Goal: Task Accomplishment & Management: Manage account settings

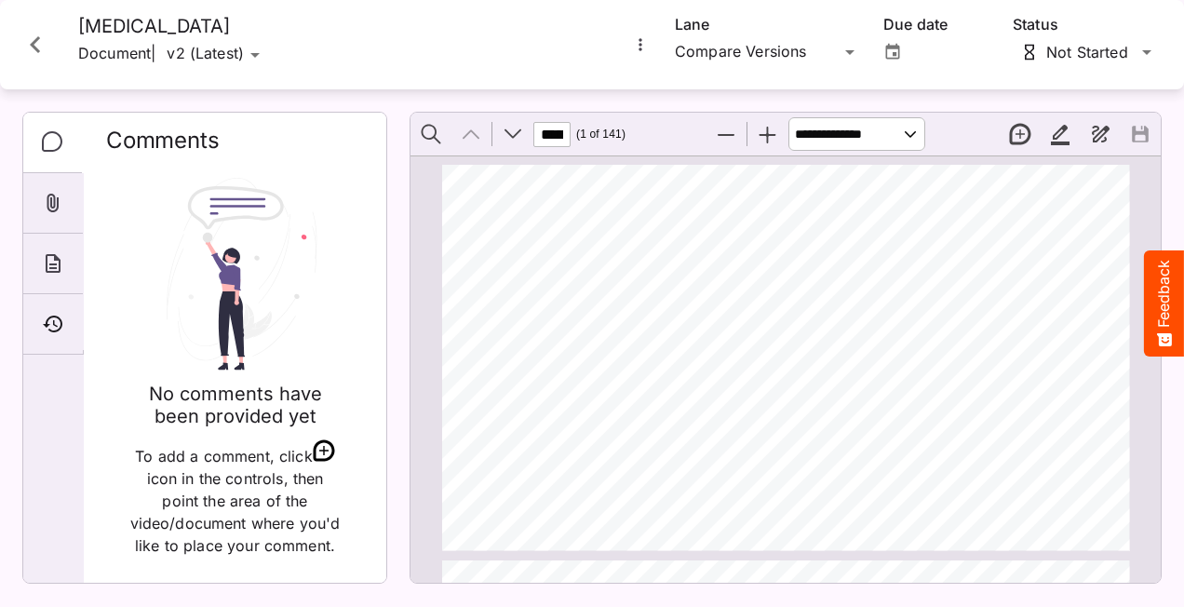
scroll to position [9, 0]
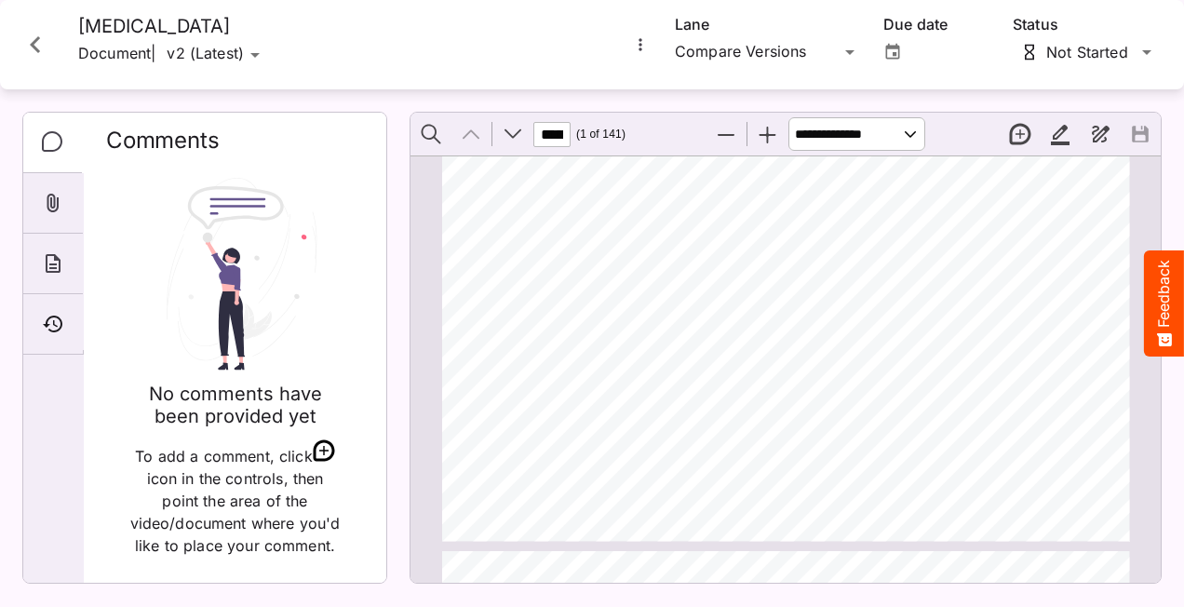
click at [34, 52] on icon "Close card" at bounding box center [36, 45] width 34 height 34
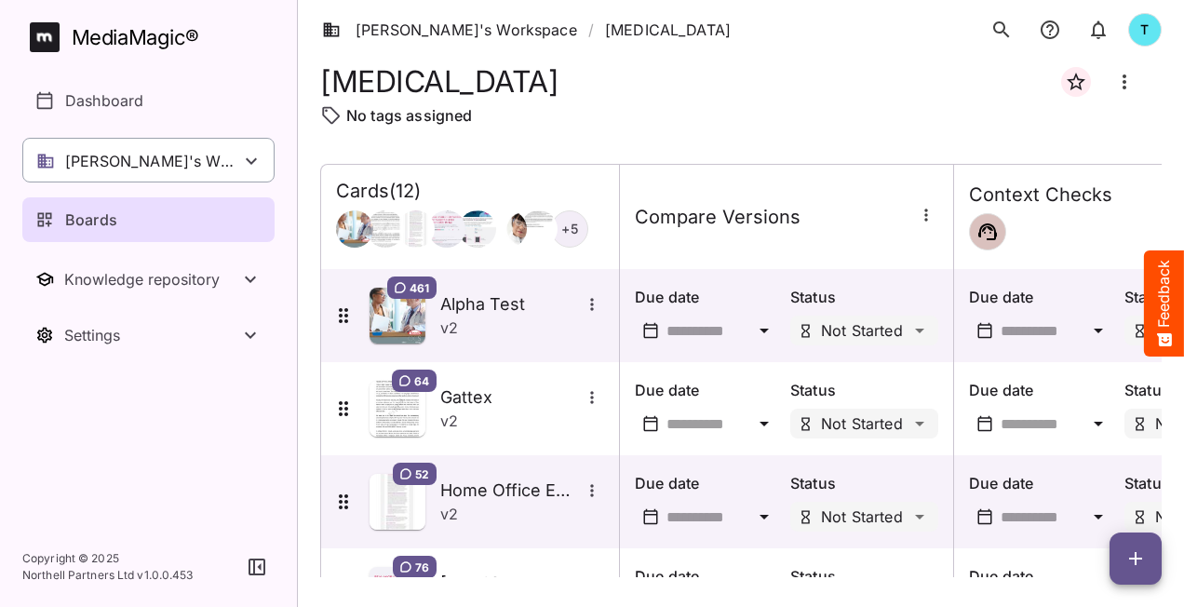
click at [253, 157] on icon at bounding box center [251, 161] width 22 height 22
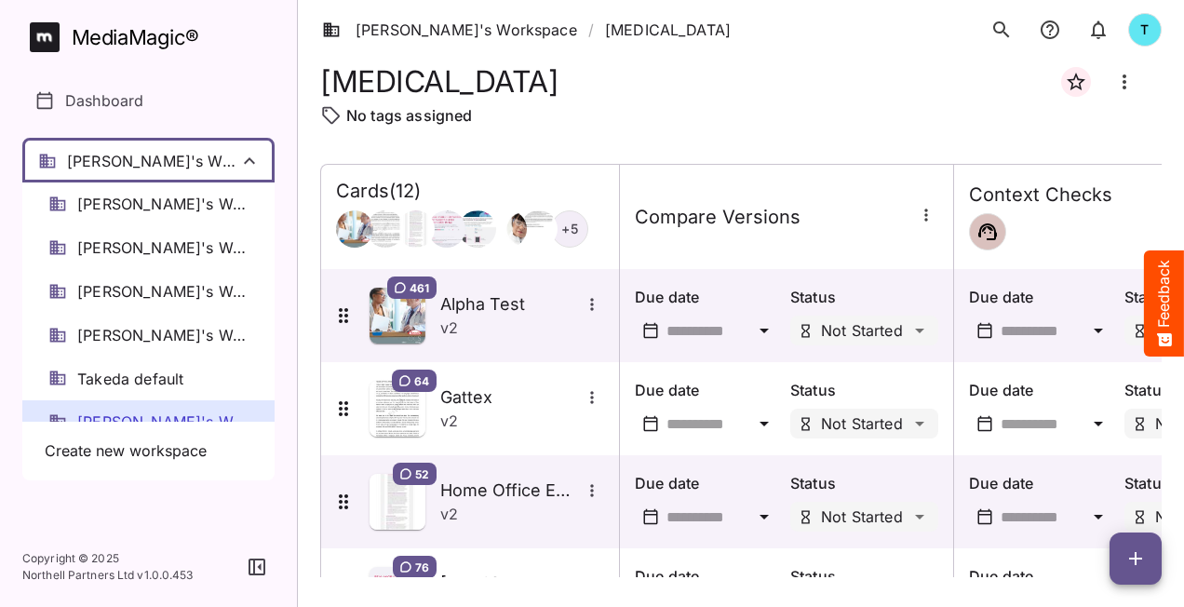
click at [253, 154] on div at bounding box center [592, 303] width 1184 height 607
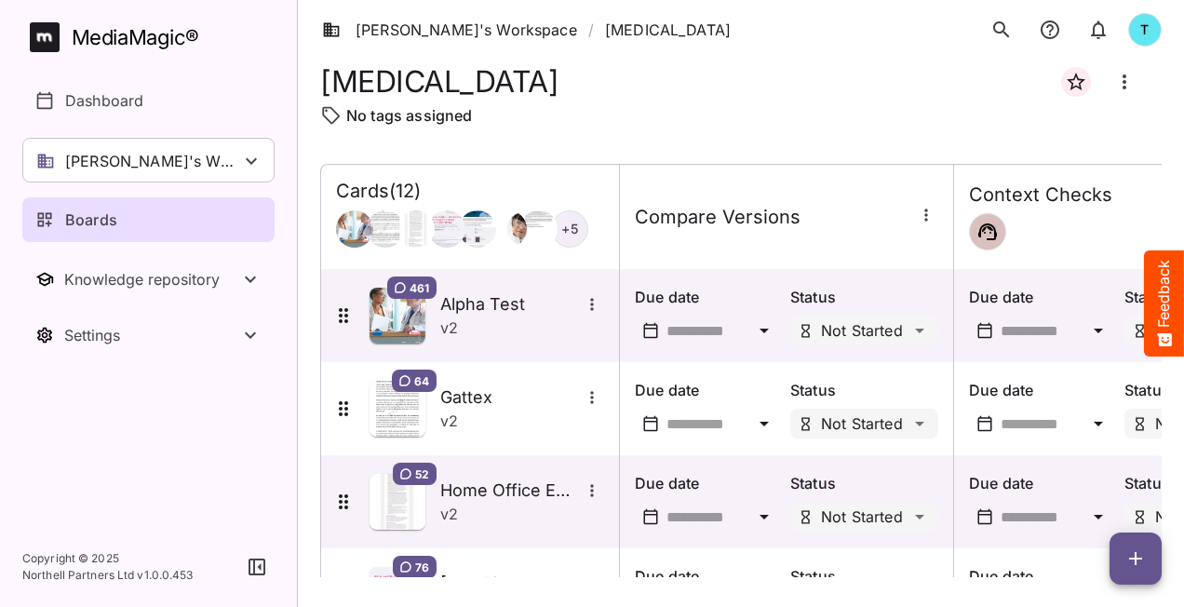
click at [236, 221] on div "Boards" at bounding box center [149, 220] width 228 height 22
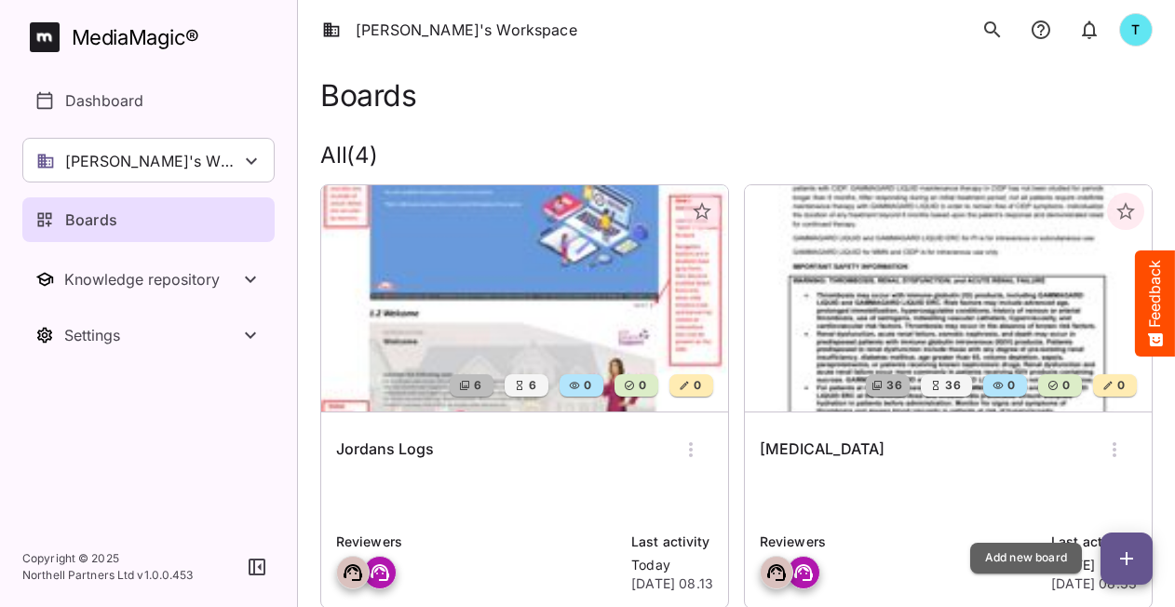
click at [1121, 562] on icon "button" at bounding box center [1127, 559] width 22 height 22
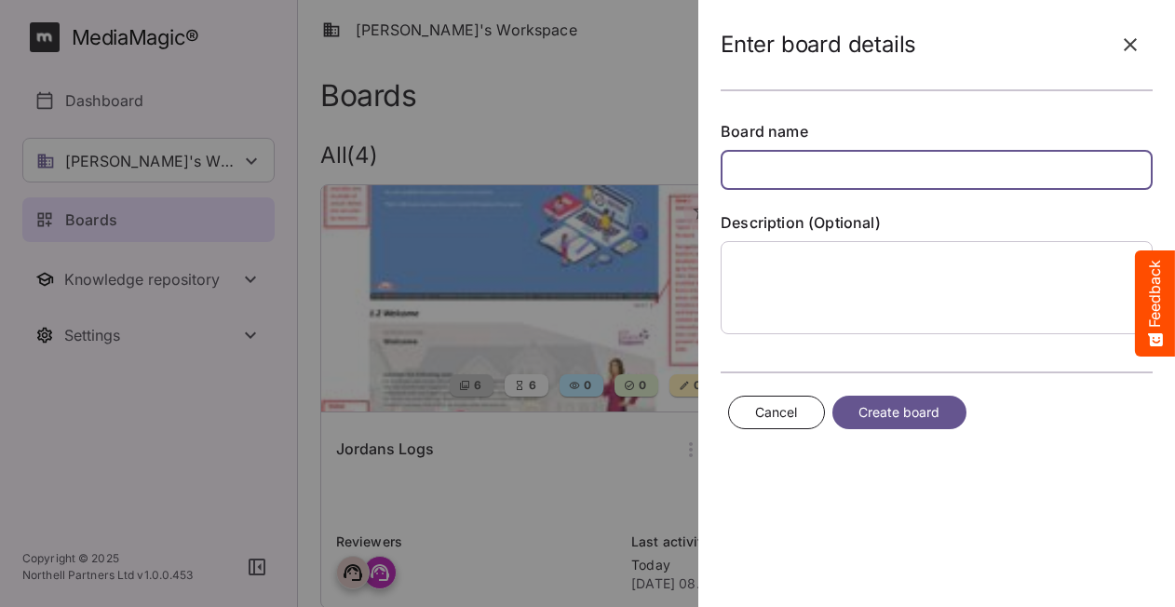
click at [762, 175] on input "text" at bounding box center [937, 170] width 432 height 40
type input "********"
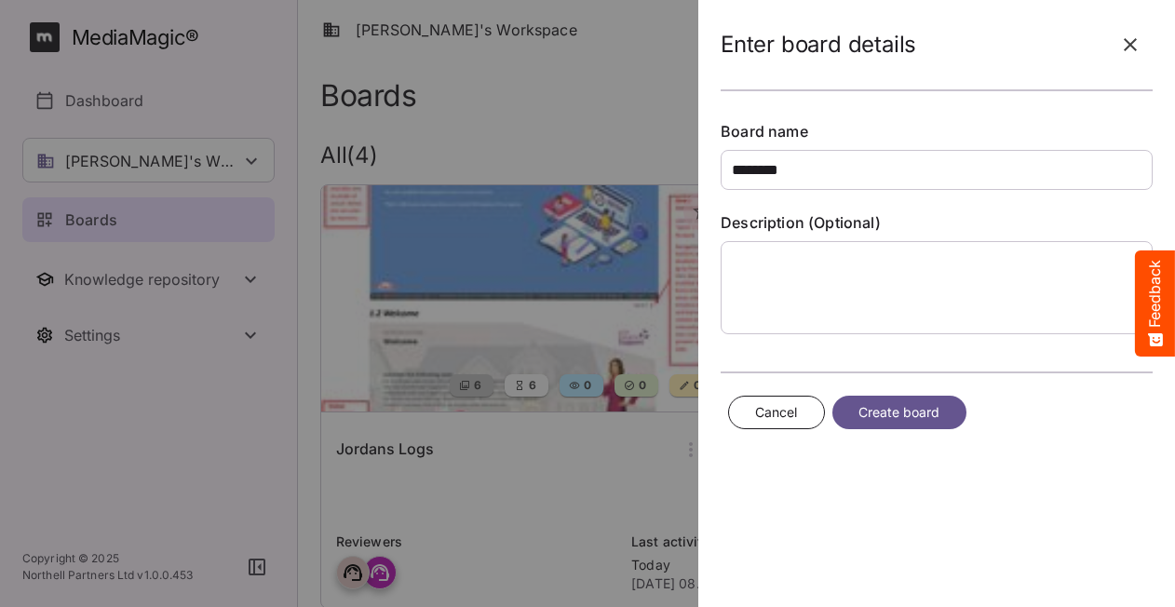
click at [899, 421] on button "Create board" at bounding box center [899, 413] width 134 height 34
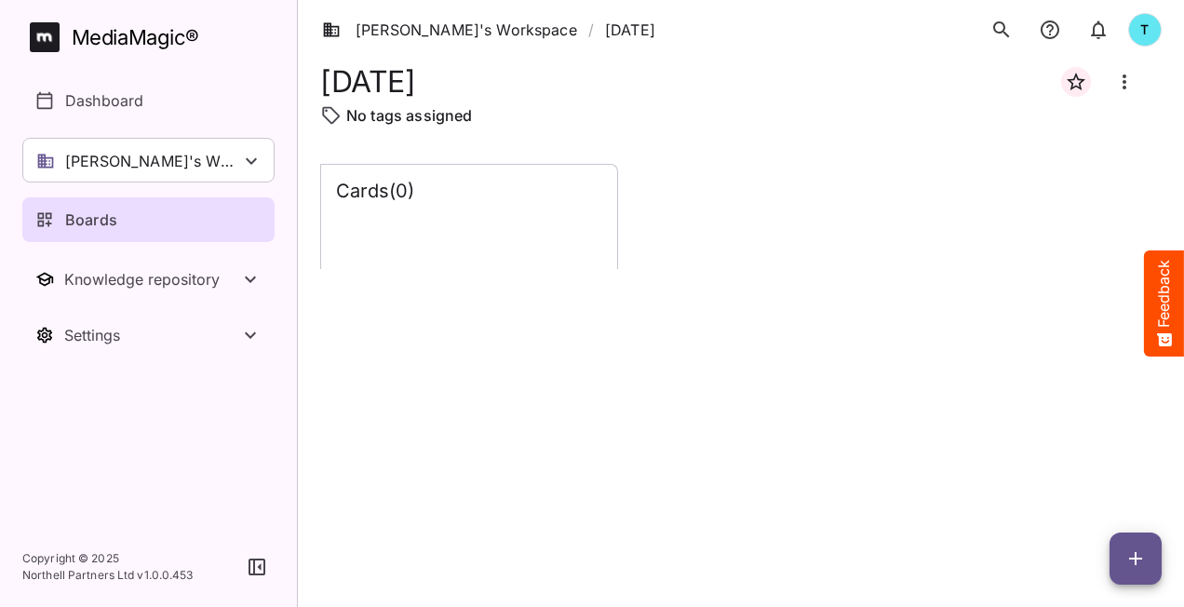
drag, startPoint x: 1102, startPoint y: 527, endPoint x: 1148, endPoint y: 559, distance: 55.5
click at [787, 473] on div "Cards ( 0 )" at bounding box center [741, 370] width 842 height 413
click at [1129, 555] on icon "button" at bounding box center [1136, 559] width 22 height 22
click at [1088, 482] on p "Add new lane" at bounding box center [1089, 480] width 101 height 22
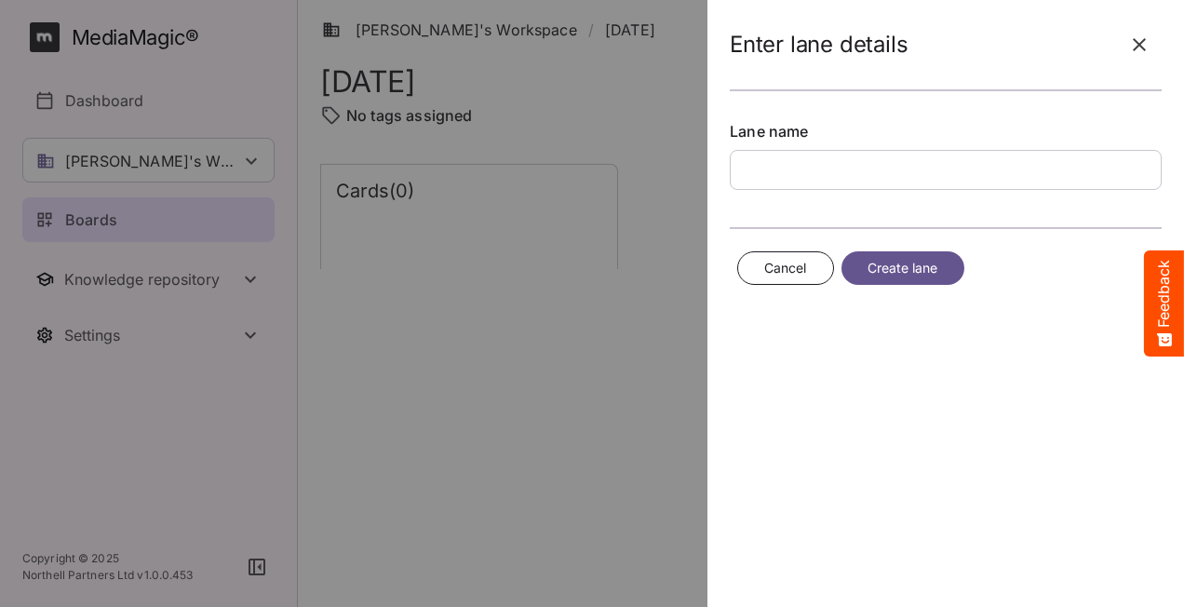
click at [775, 174] on input "text" at bounding box center [946, 170] width 432 height 40
type input "**********"
click at [908, 268] on span "Create lane" at bounding box center [903, 268] width 71 height 23
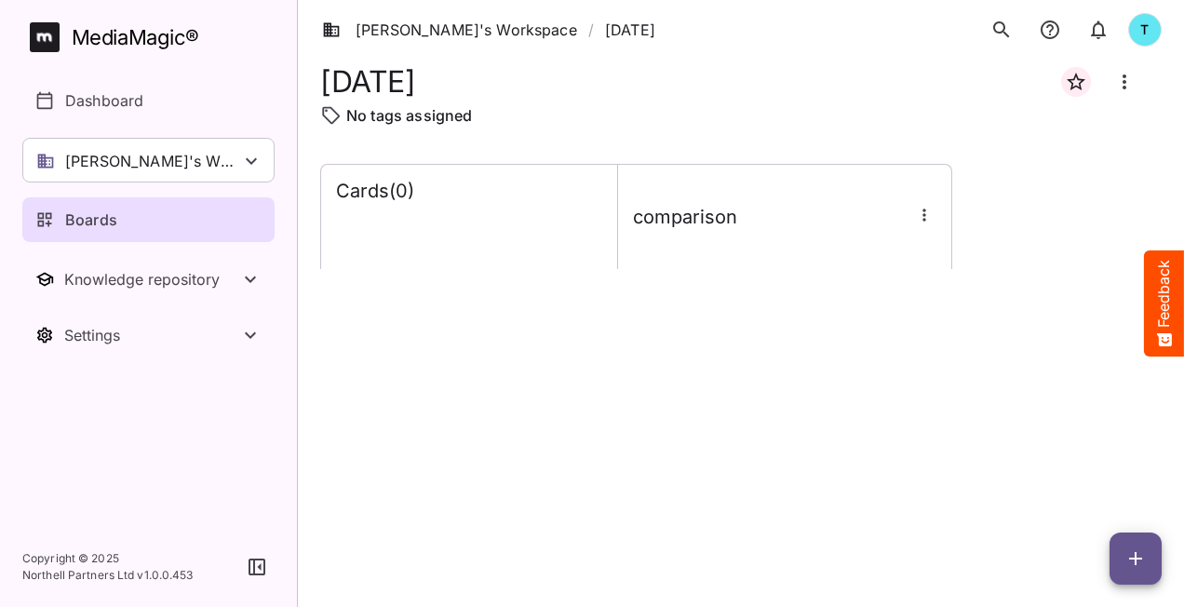
click at [927, 217] on icon "button" at bounding box center [924, 215] width 19 height 19
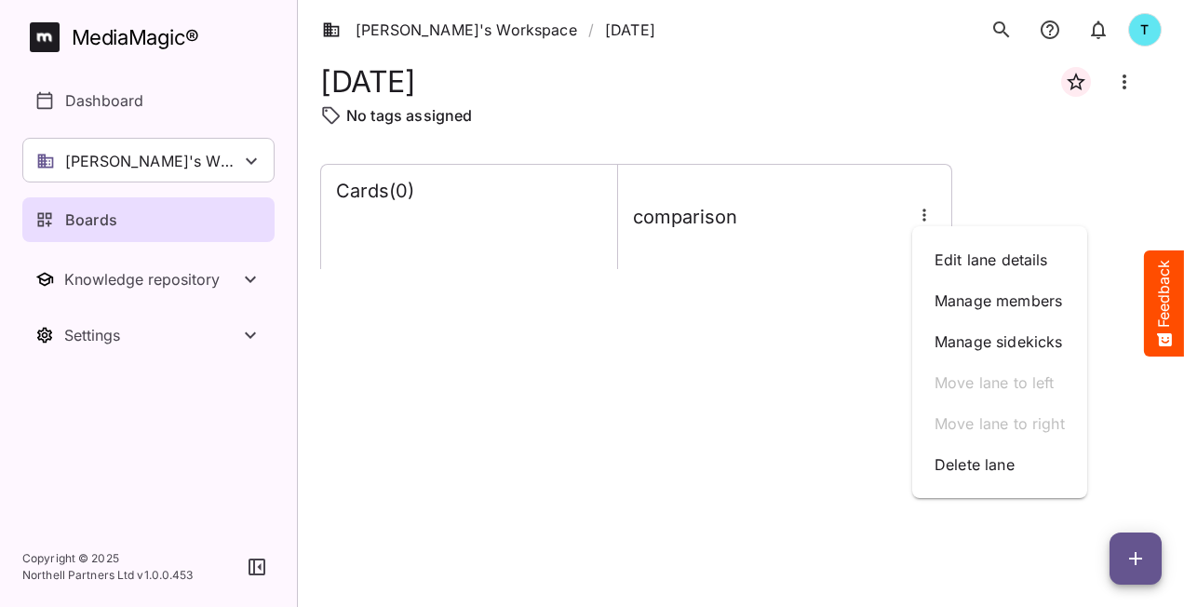
drag, startPoint x: 865, startPoint y: 246, endPoint x: 820, endPoint y: 271, distance: 51.3
drag, startPoint x: 820, startPoint y: 271, endPoint x: 788, endPoint y: 359, distance: 94.3
click at [788, 359] on div at bounding box center [592, 303] width 1184 height 607
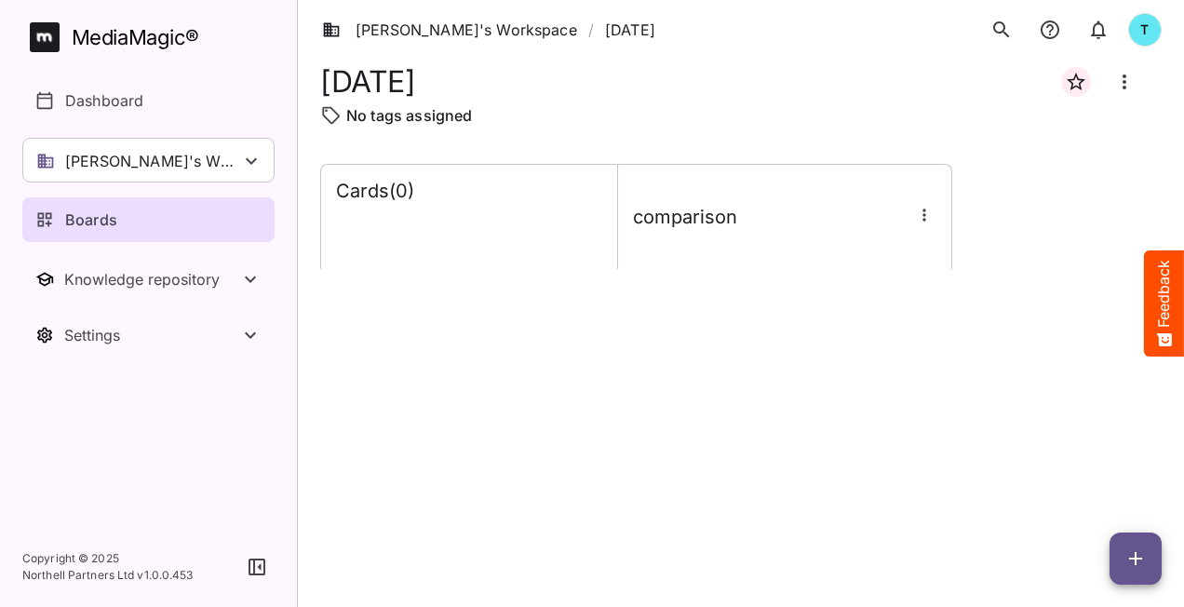
click at [1132, 578] on button "button" at bounding box center [1136, 559] width 52 height 52
click at [1048, 485] on p "Add new lane" at bounding box center [1089, 480] width 101 height 22
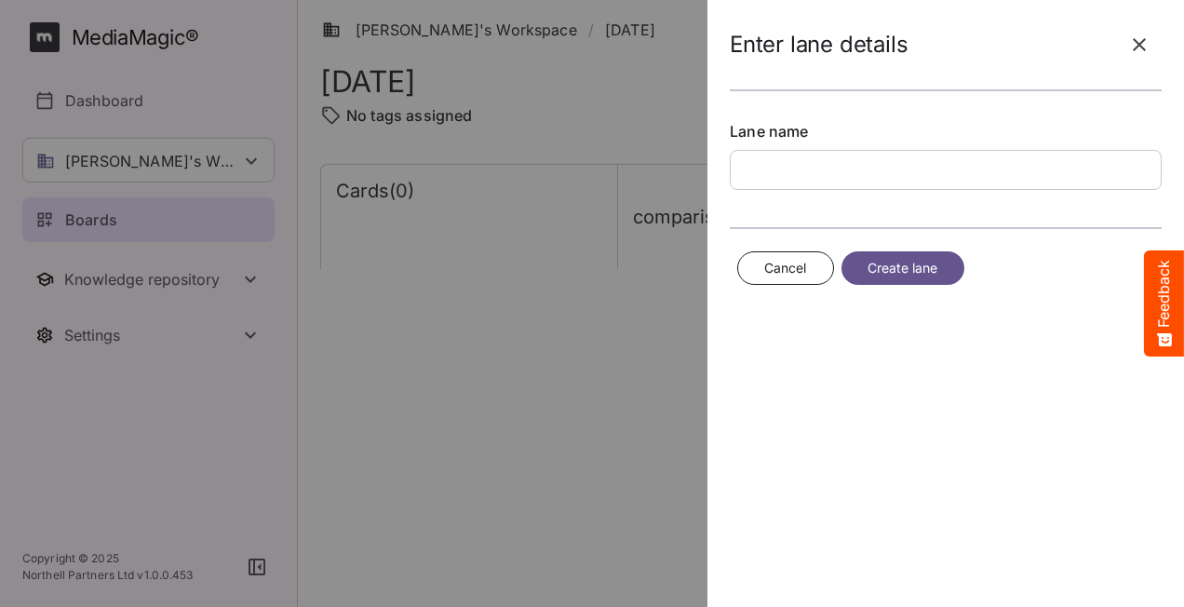
click at [769, 164] on input "text" at bounding box center [946, 170] width 432 height 40
type input "********"
click at [885, 257] on span "Create lane" at bounding box center [903, 268] width 71 height 23
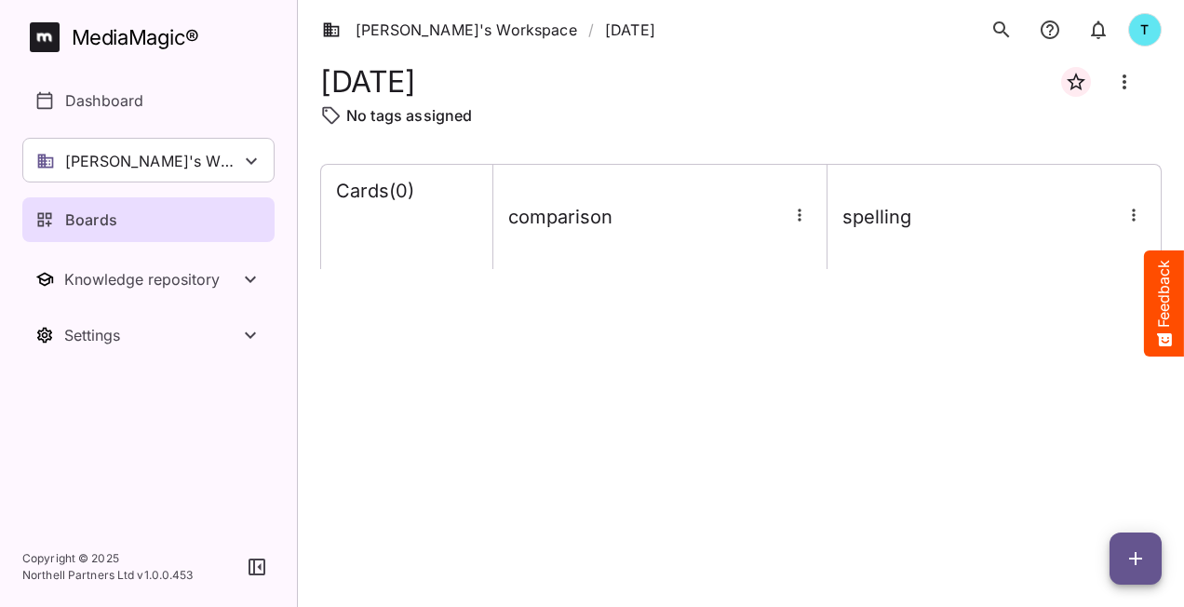
click at [1134, 225] on button "button" at bounding box center [1134, 215] width 24 height 24
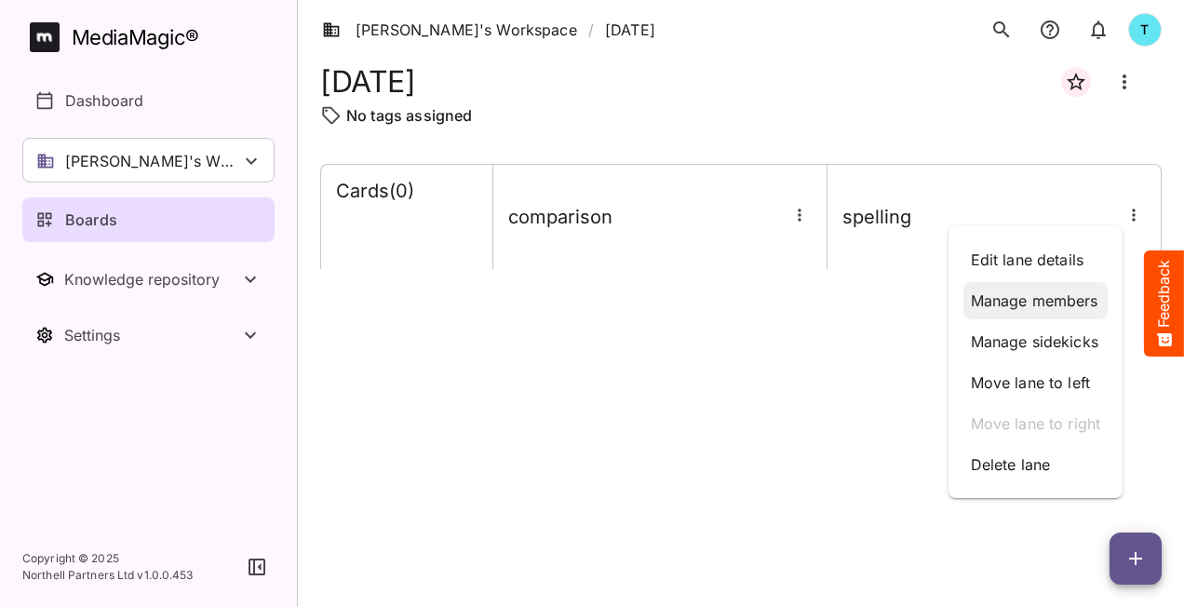
drag, startPoint x: 1080, startPoint y: 291, endPoint x: 1075, endPoint y: 304, distance: 13.3
drag, startPoint x: 1075, startPoint y: 304, endPoint x: 910, endPoint y: 390, distance: 186.2
click at [901, 406] on div at bounding box center [592, 303] width 1184 height 607
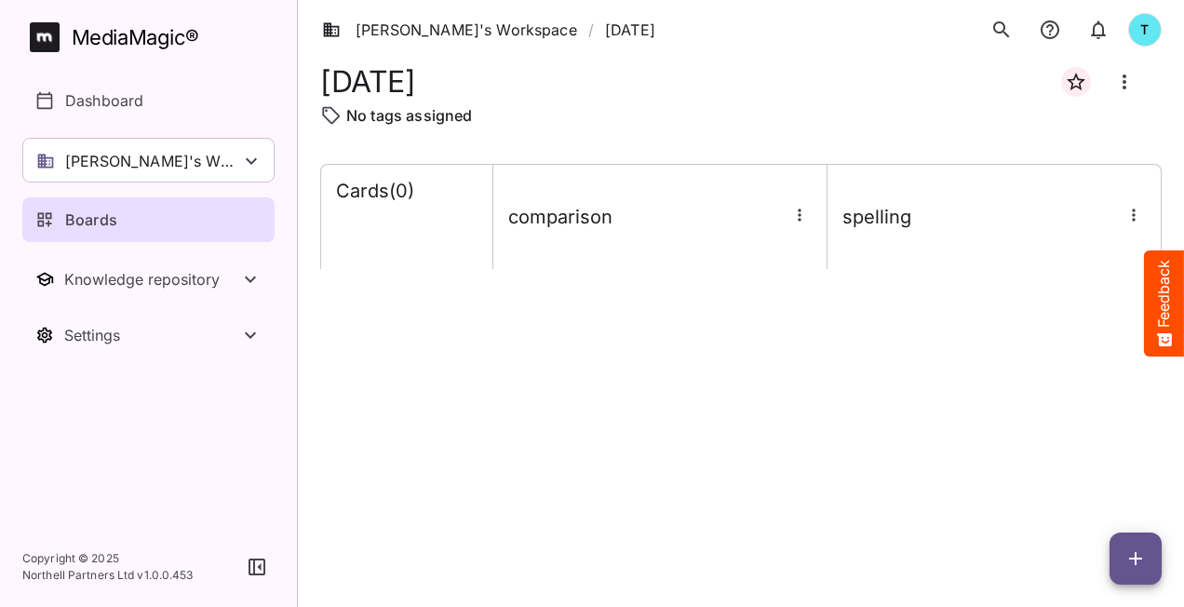
click at [1132, 226] on div at bounding box center [1134, 215] width 24 height 24
click at [1137, 219] on icon "button" at bounding box center [1134, 215] width 19 height 19
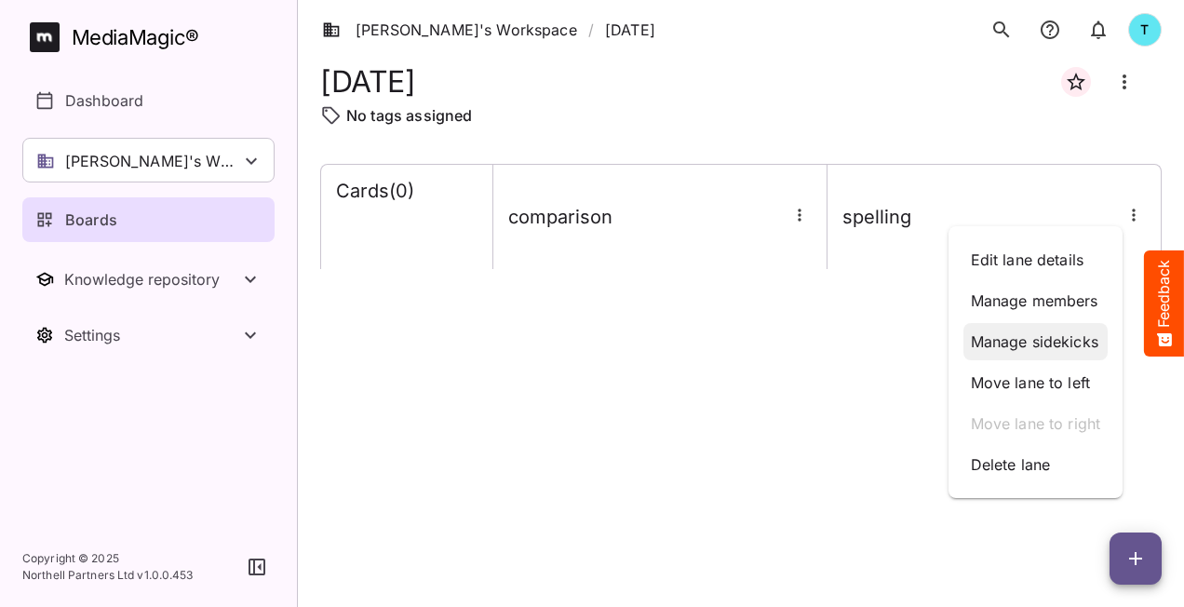
click at [1021, 348] on p "Manage sidekicks" at bounding box center [1036, 342] width 130 height 22
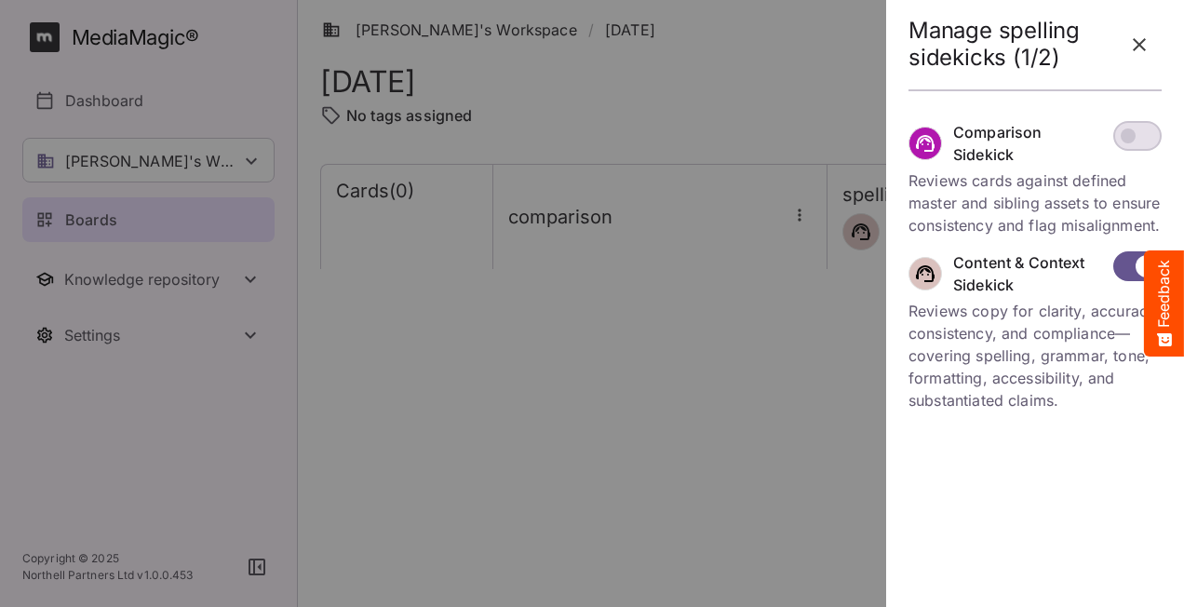
click at [714, 509] on div at bounding box center [592, 303] width 1184 height 607
click at [1133, 41] on icon "button" at bounding box center [1140, 45] width 22 height 22
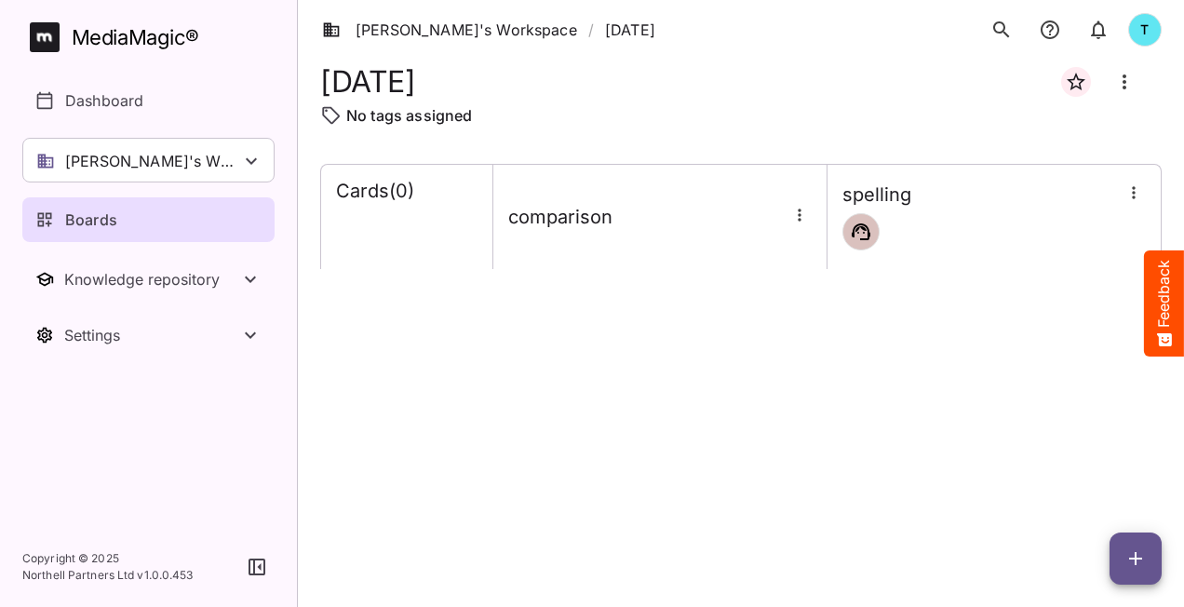
click at [1116, 549] on span "button" at bounding box center [1136, 559] width 52 height 22
click at [1054, 479] on p "Add new lane" at bounding box center [1089, 480] width 101 height 22
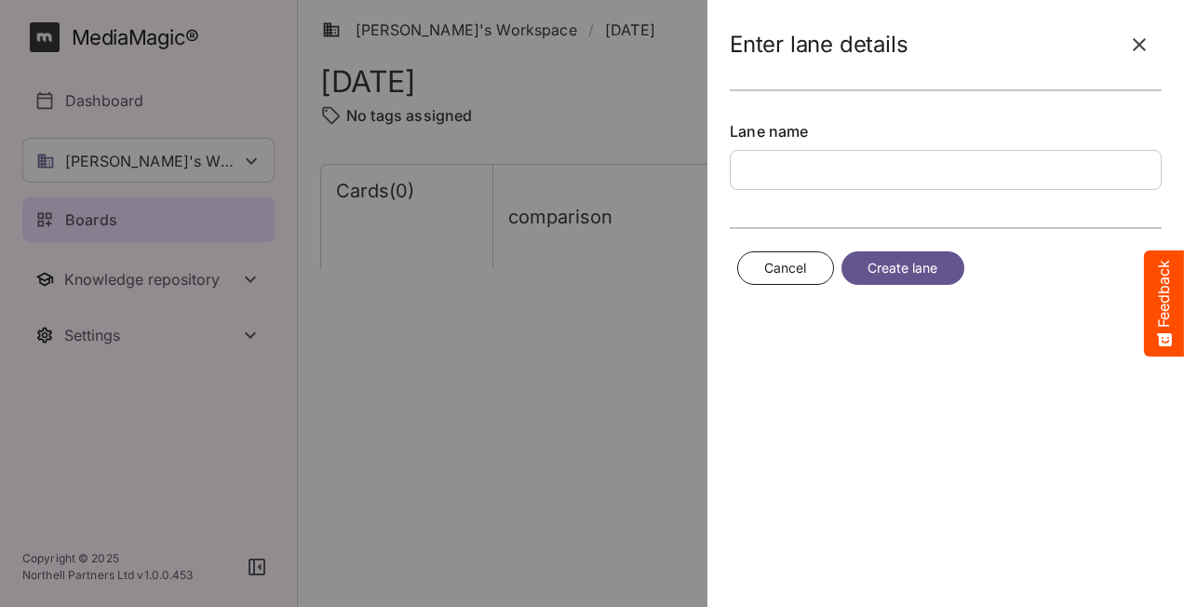
click at [779, 169] on input "text" at bounding box center [946, 170] width 432 height 40
type input "********"
click at [892, 272] on span "Create lane" at bounding box center [903, 268] width 71 height 23
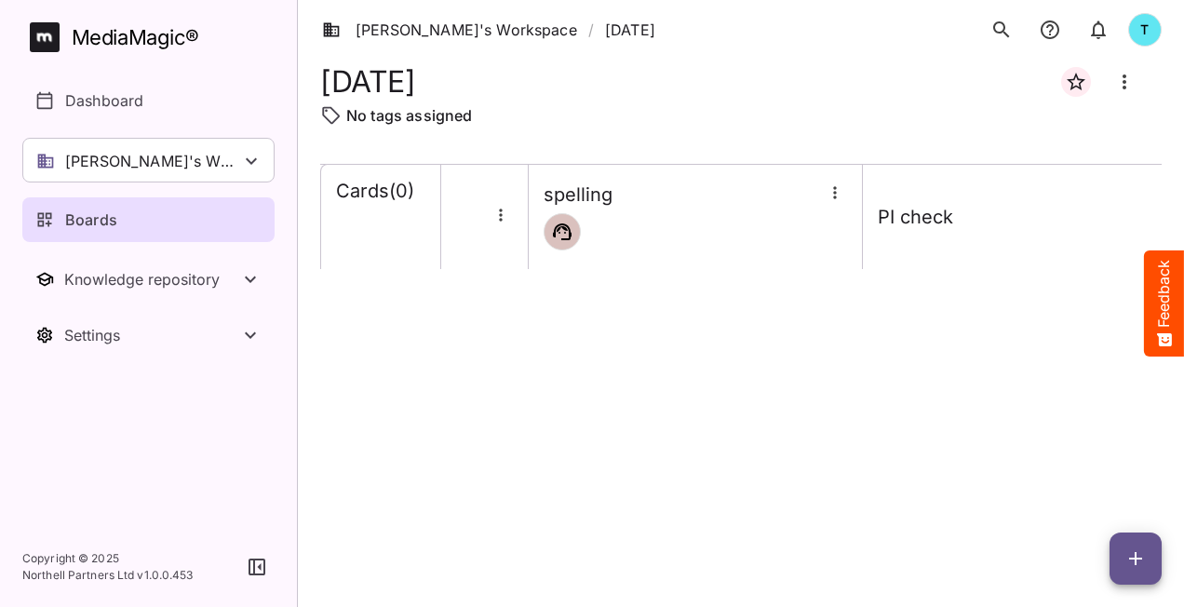
scroll to position [0, 254]
click at [1153, 217] on icon "button" at bounding box center [1162, 215] width 19 height 19
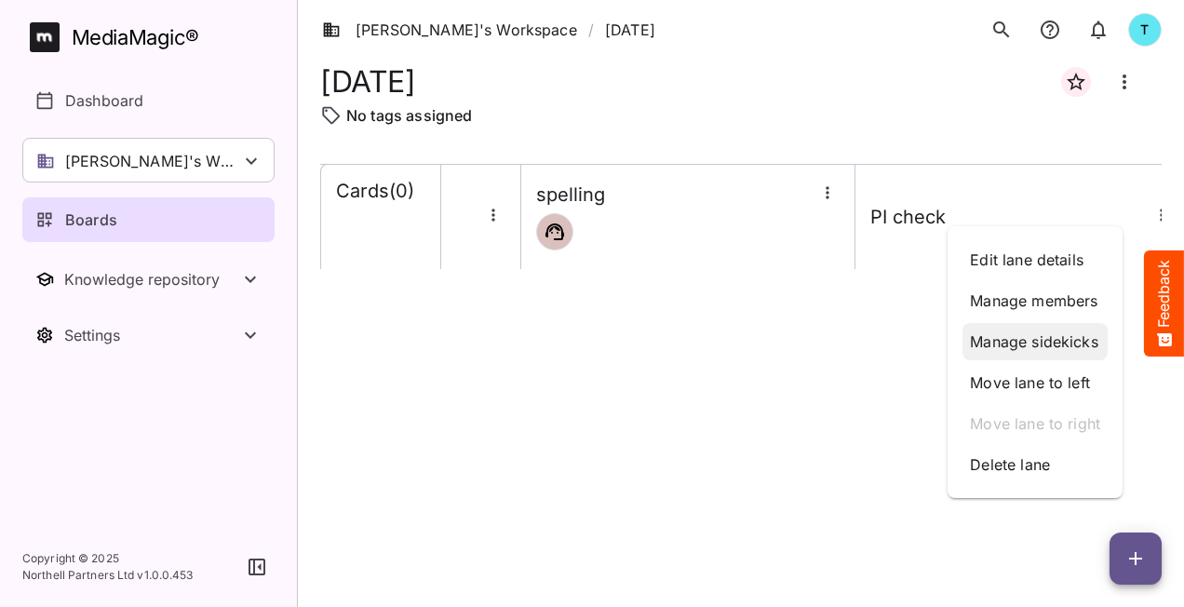
click at [1032, 343] on p "Manage sidekicks" at bounding box center [1035, 342] width 130 height 22
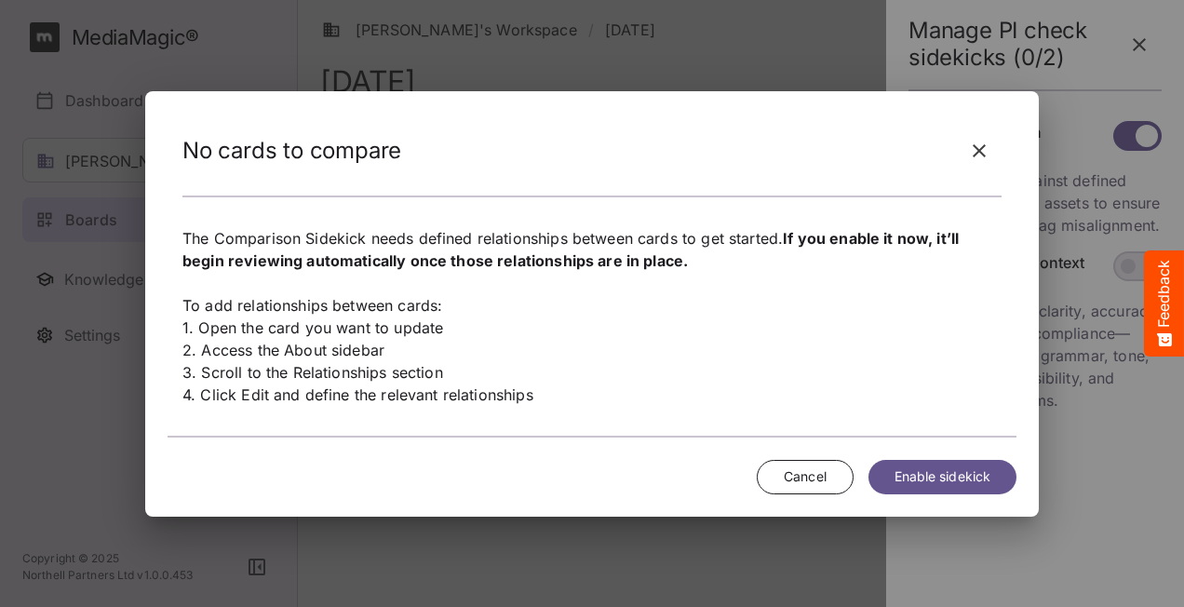
click at [965, 475] on span "Enable sidekick" at bounding box center [943, 477] width 96 height 23
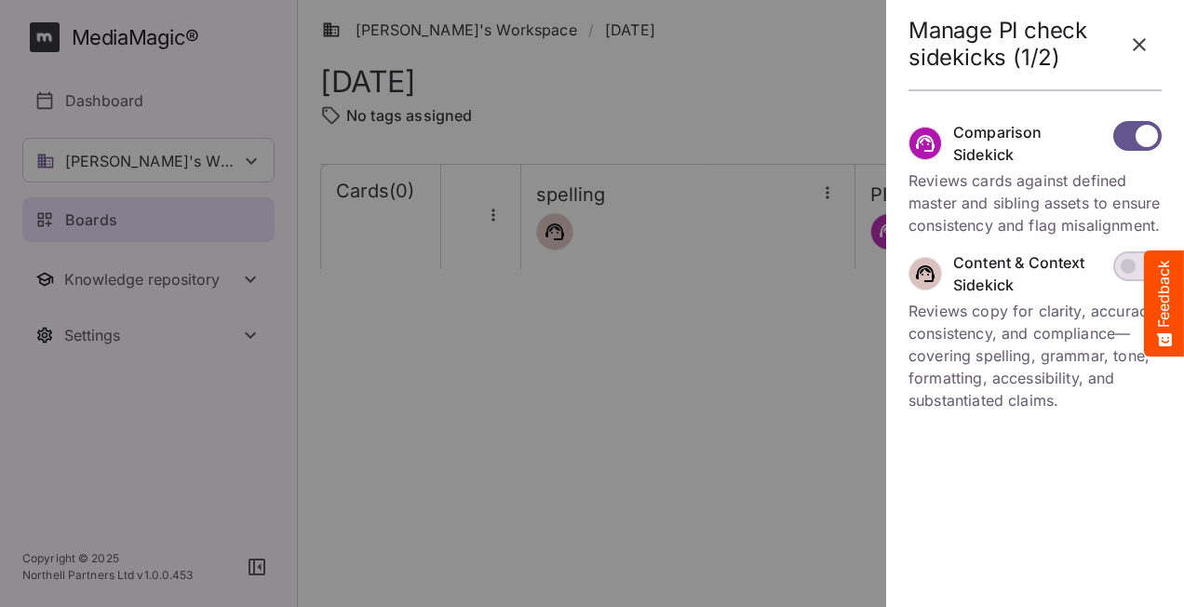
click at [1142, 44] on icon "button" at bounding box center [1140, 45] width 22 height 22
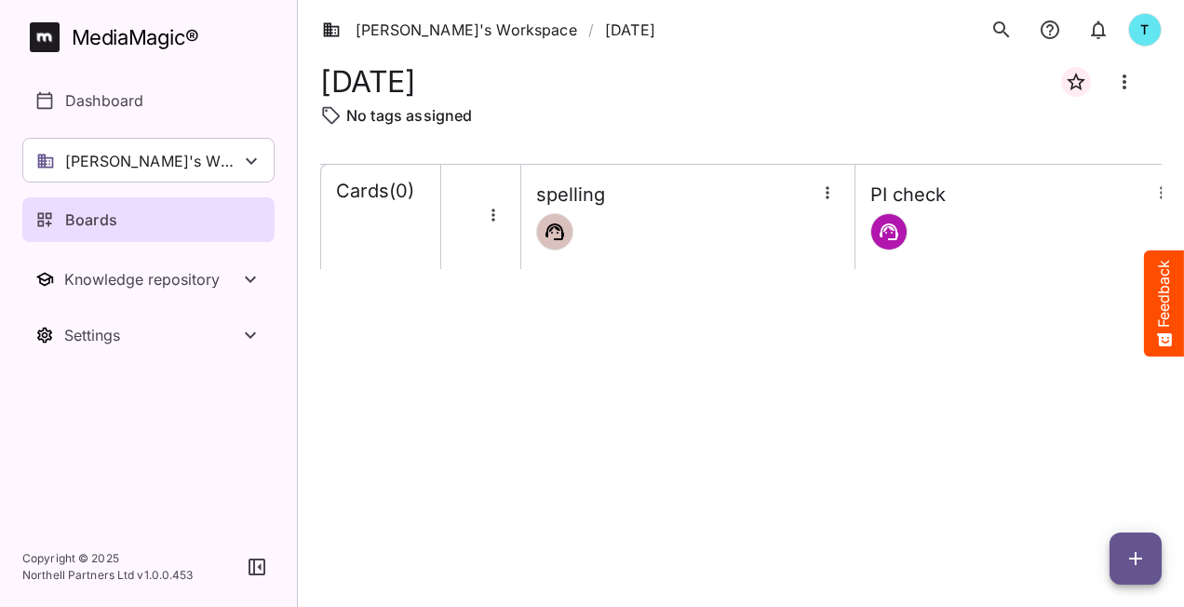
click at [1117, 555] on span "button" at bounding box center [1136, 559] width 52 height 22
click at [1091, 439] on p "Add new card" at bounding box center [1089, 439] width 101 height 22
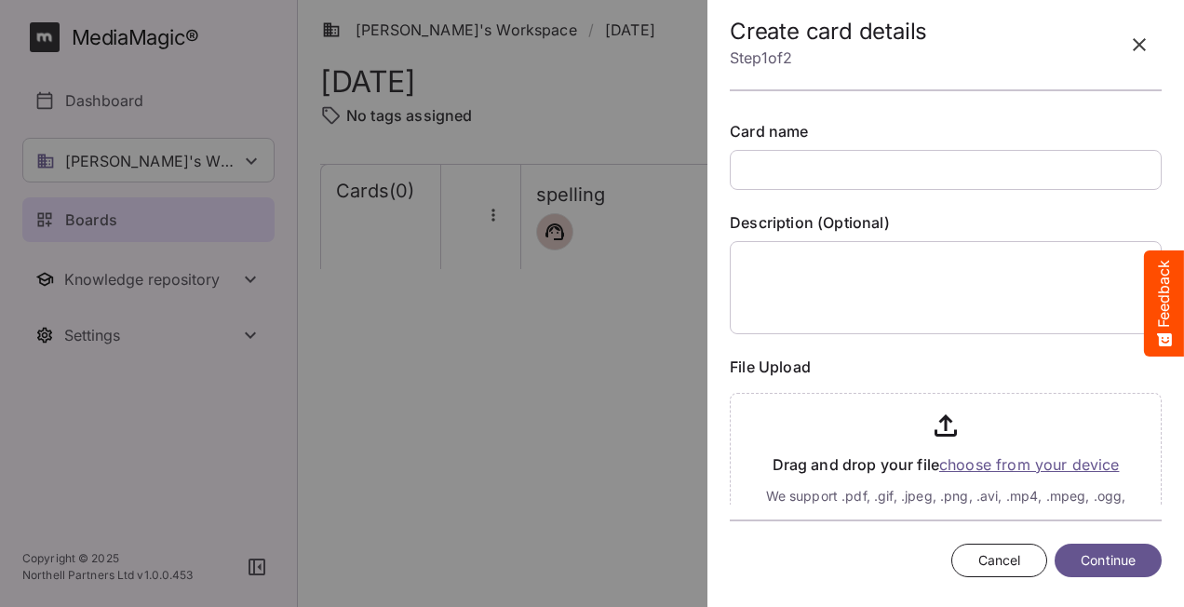
click at [785, 173] on input "text" at bounding box center [946, 170] width 432 height 40
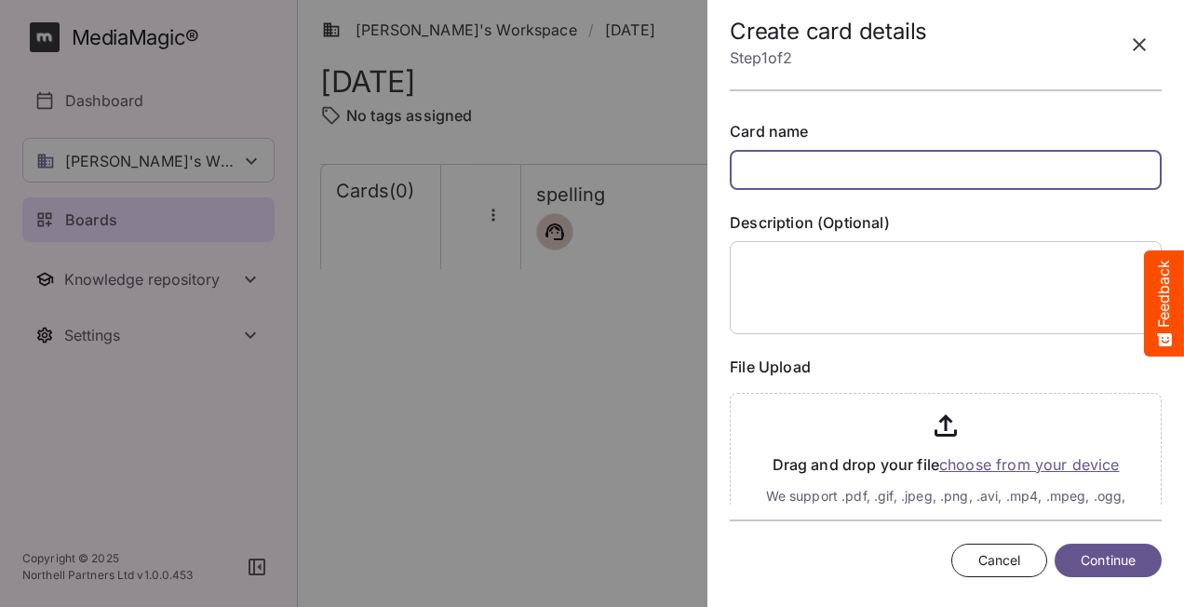
click at [830, 160] on input "text" at bounding box center [946, 170] width 432 height 40
type input "**********"
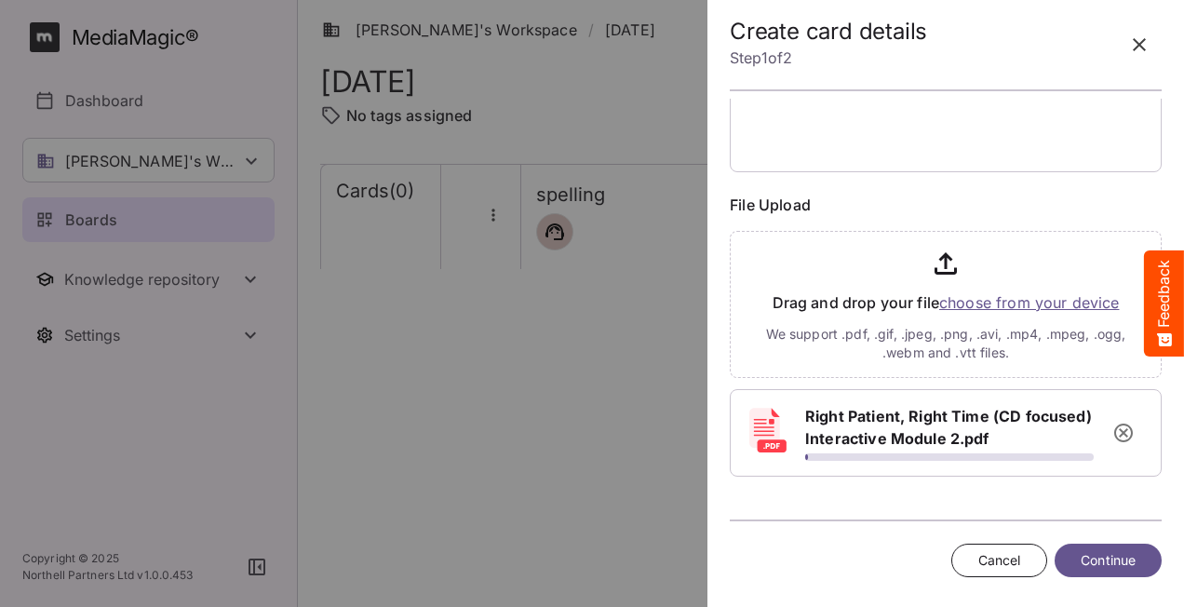
scroll to position [166, 0]
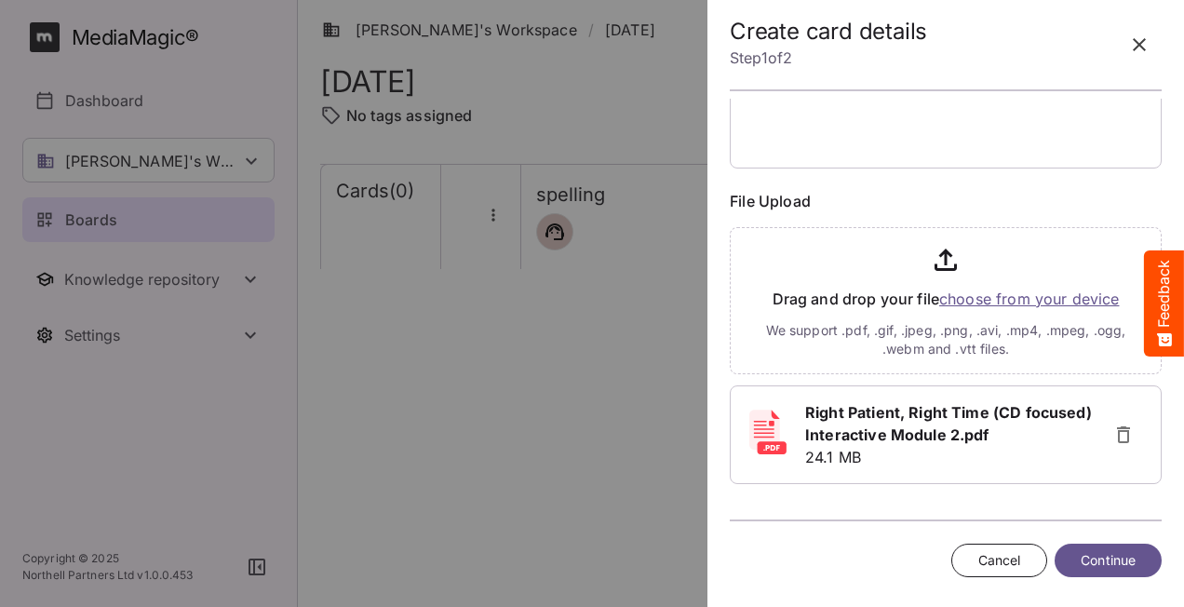
click at [1089, 554] on span "Continue" at bounding box center [1108, 560] width 55 height 23
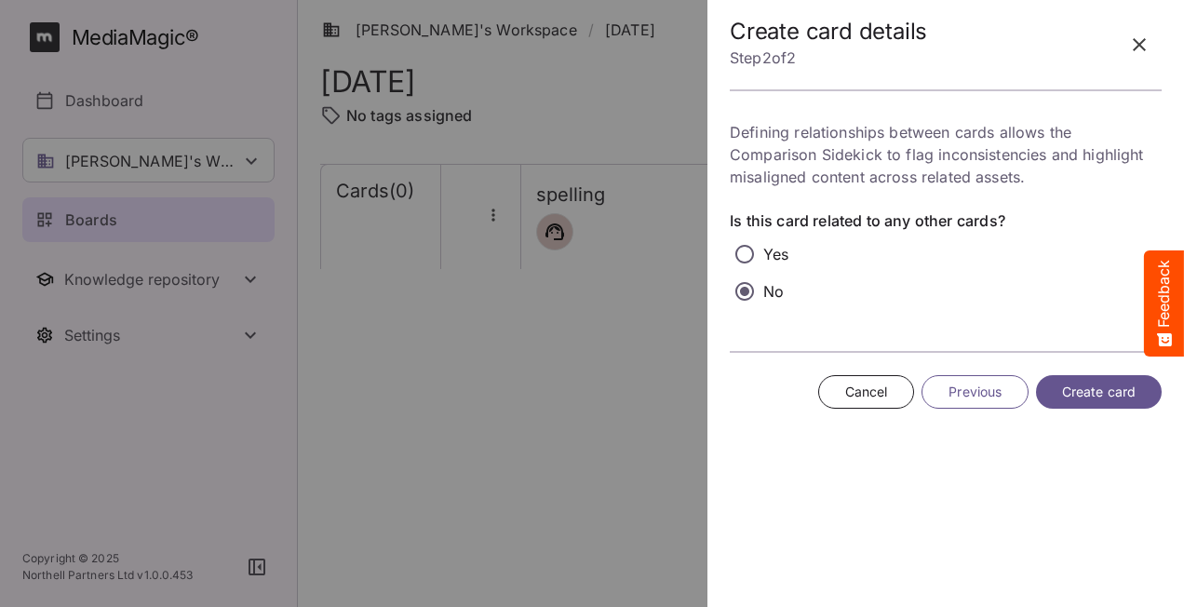
scroll to position [0, 0]
click at [1080, 387] on span "Create card" at bounding box center [1099, 392] width 74 height 23
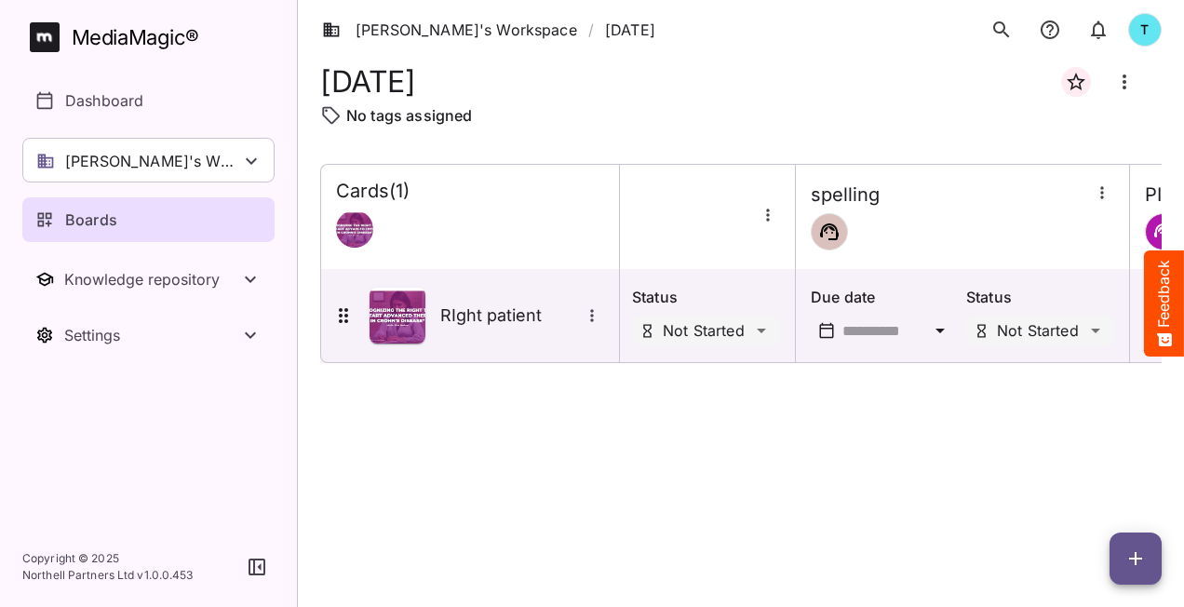
scroll to position [0, 158]
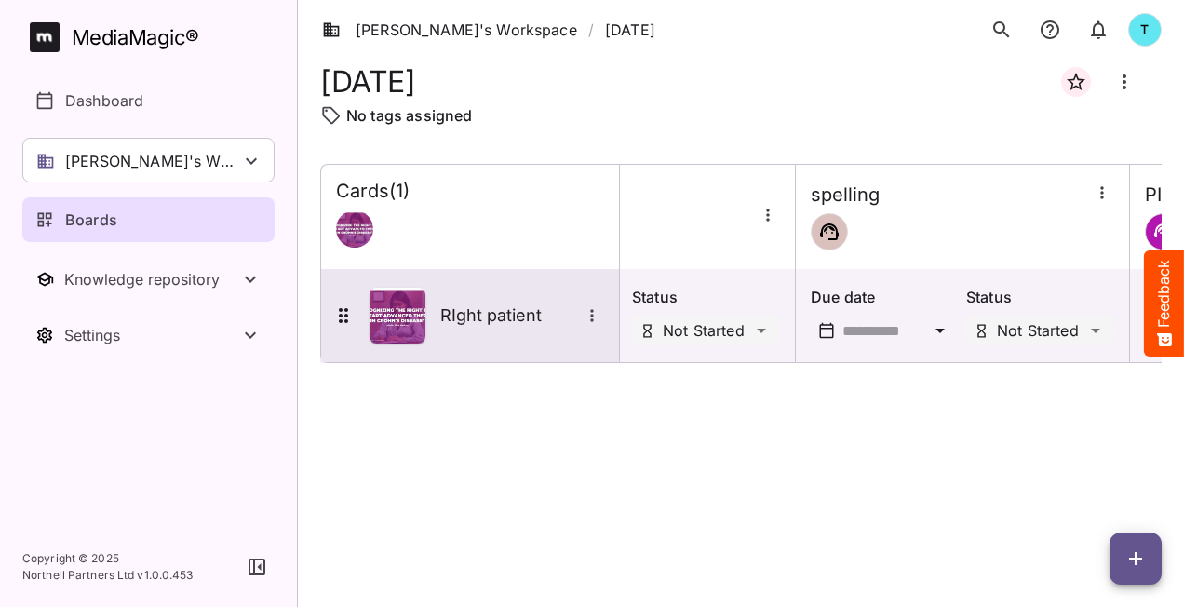
click at [579, 279] on div "RIght patient" at bounding box center [470, 315] width 298 height 93
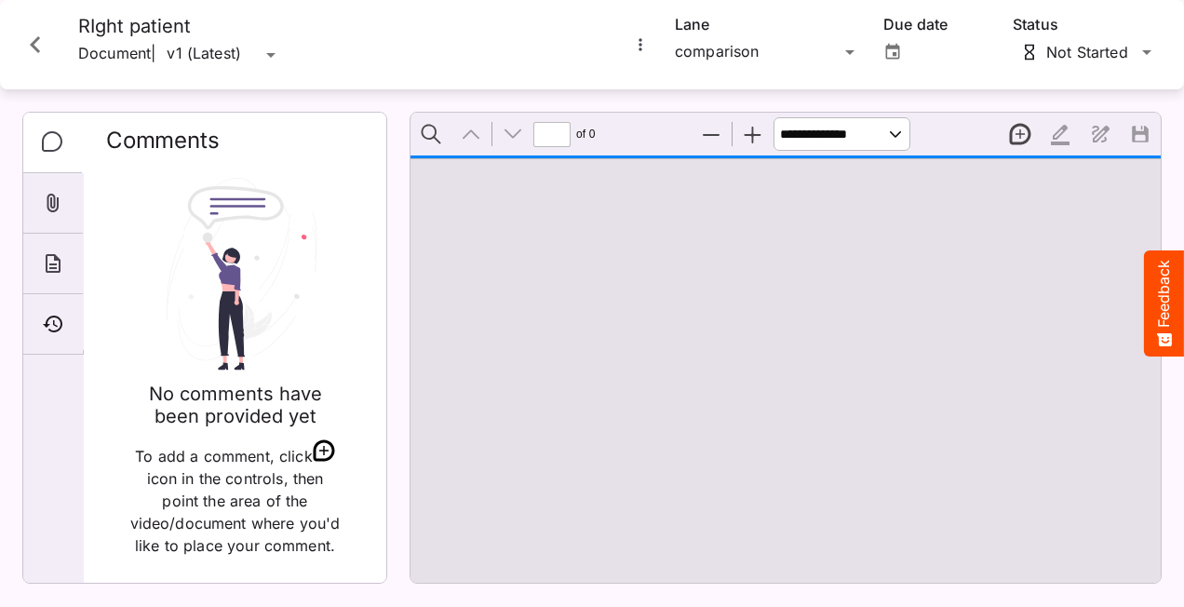
type input "*"
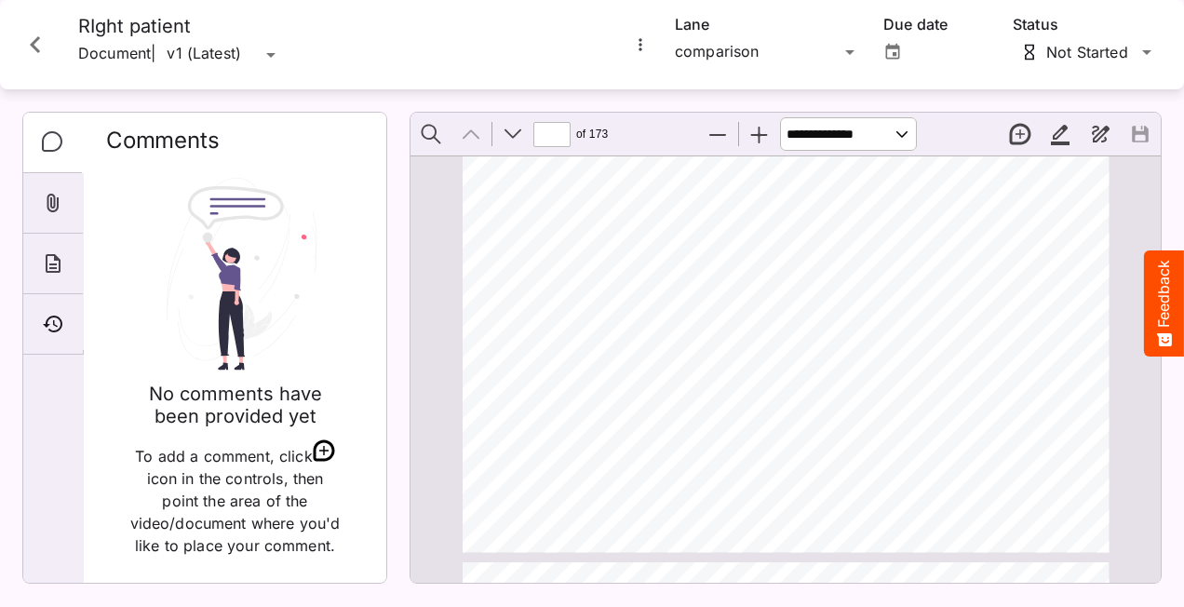
click at [641, 48] on icon "More options for RIght patient" at bounding box center [640, 44] width 3 height 12
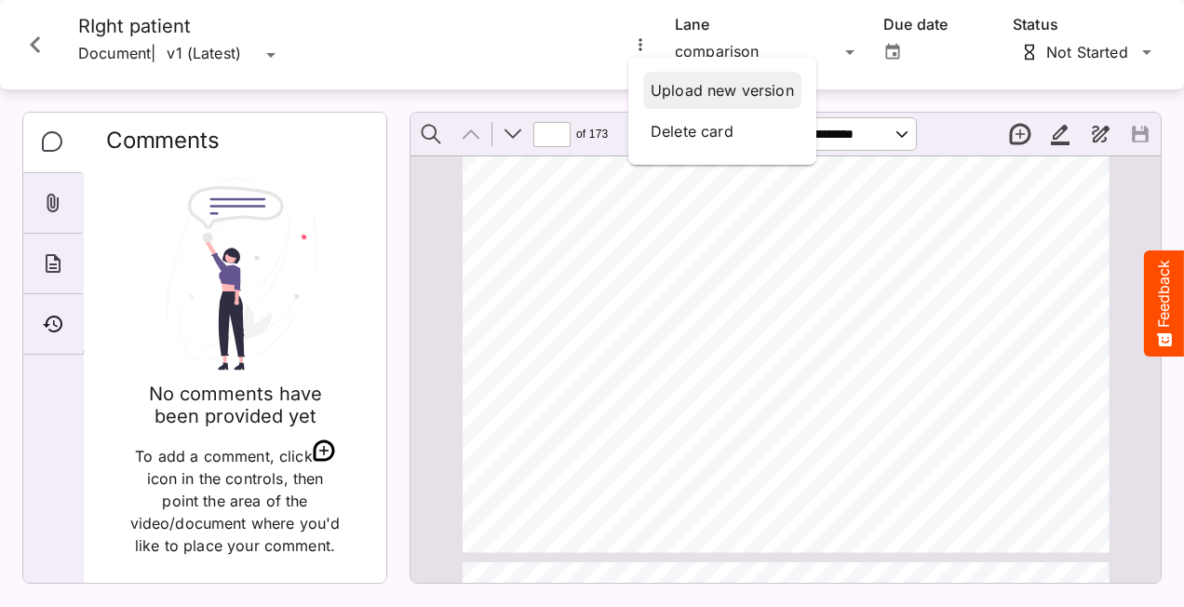
click at [659, 87] on p "Upload new version" at bounding box center [722, 90] width 143 height 22
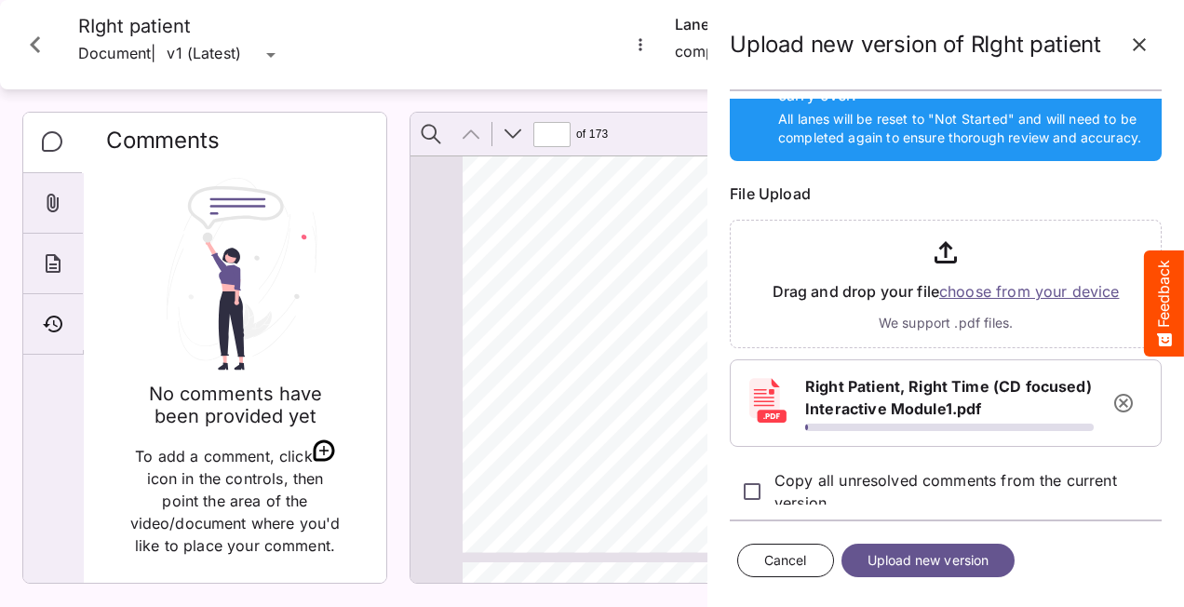
scroll to position [130, 0]
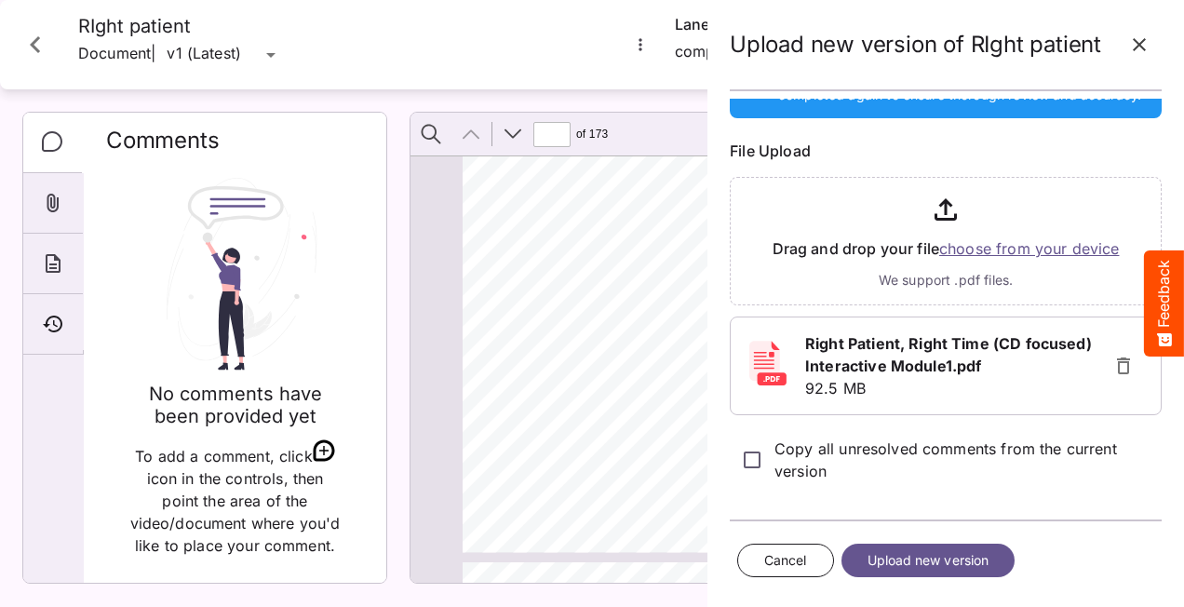
click at [963, 561] on span "Upload new version" at bounding box center [929, 560] width 122 height 23
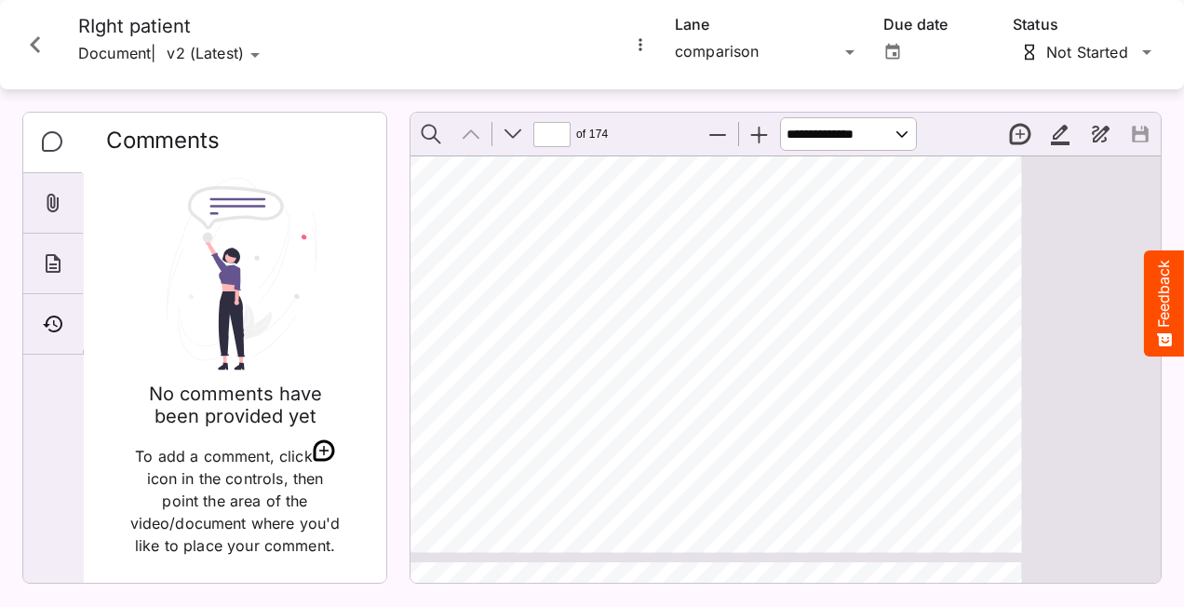
scroll to position [9, 0]
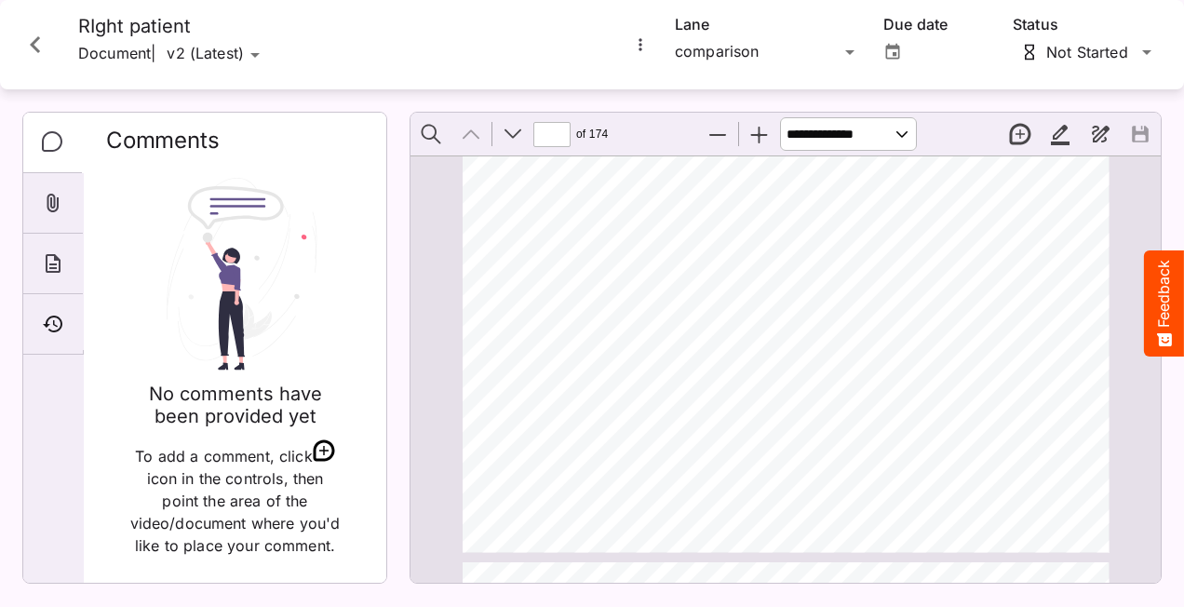
click at [644, 43] on icon "More options for RIght patient" at bounding box center [640, 44] width 19 height 19
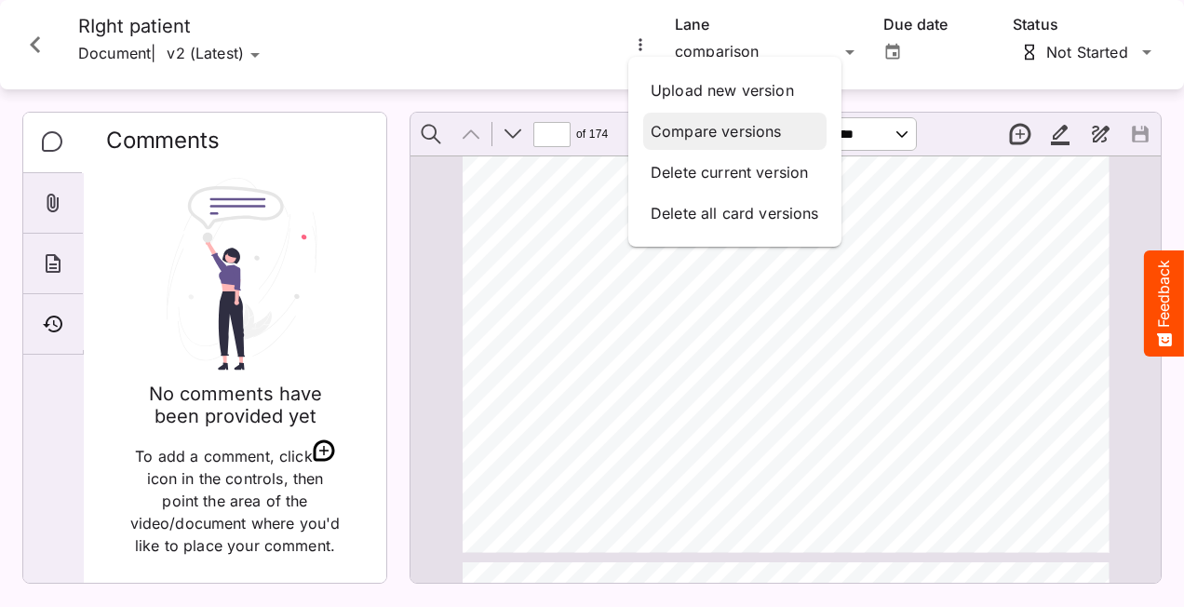
click at [687, 127] on p "Compare versions" at bounding box center [735, 131] width 169 height 22
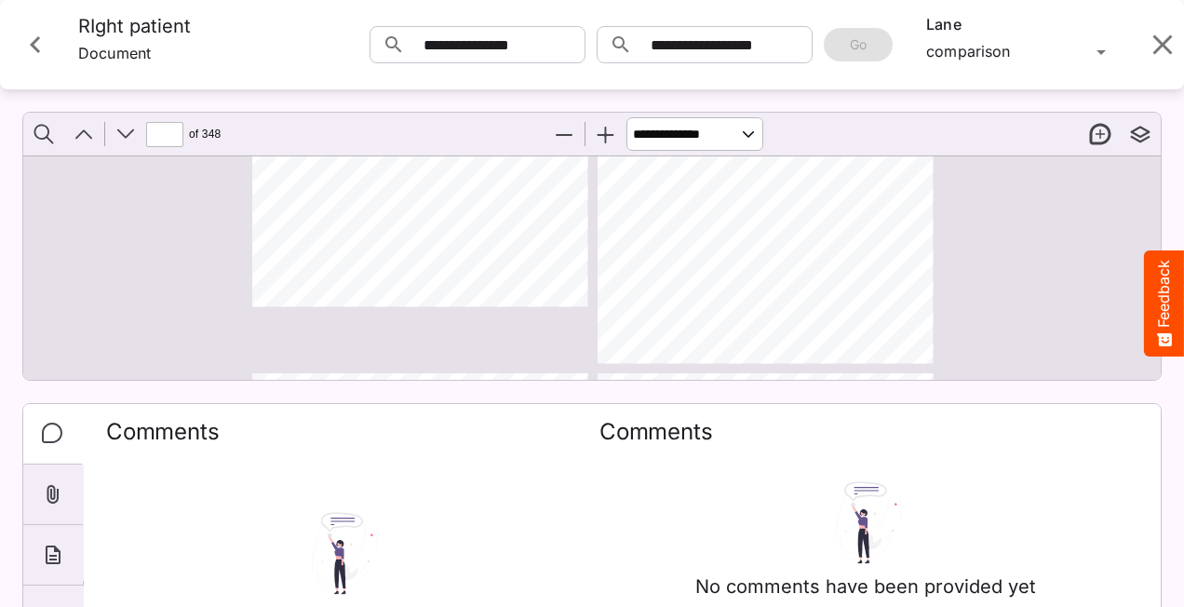
scroll to position [2710, 0]
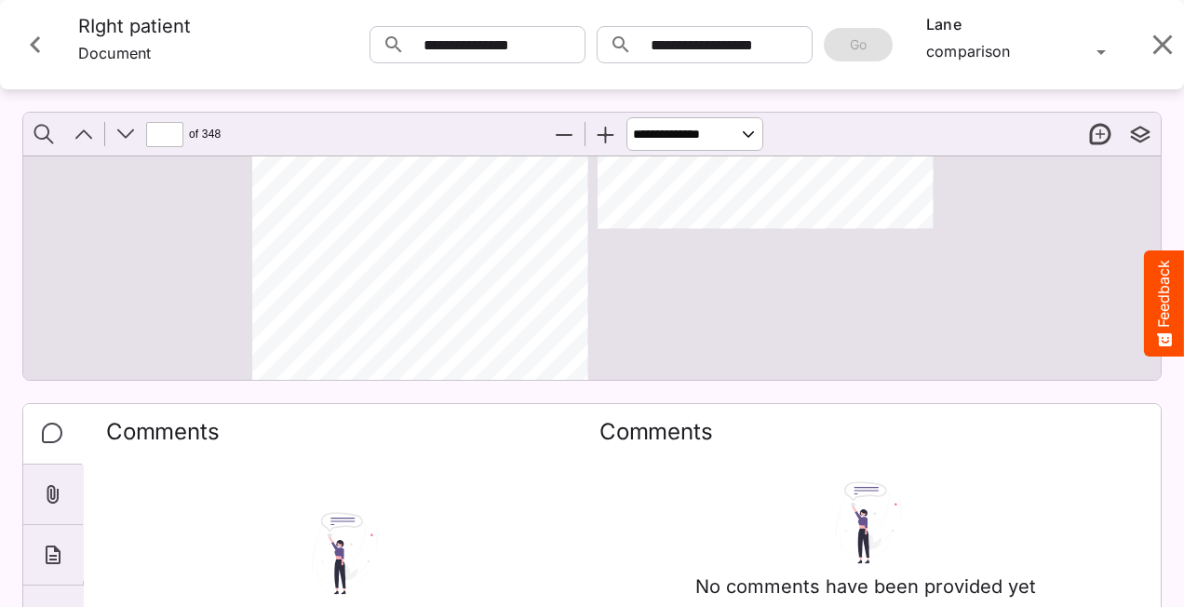
type input "**"
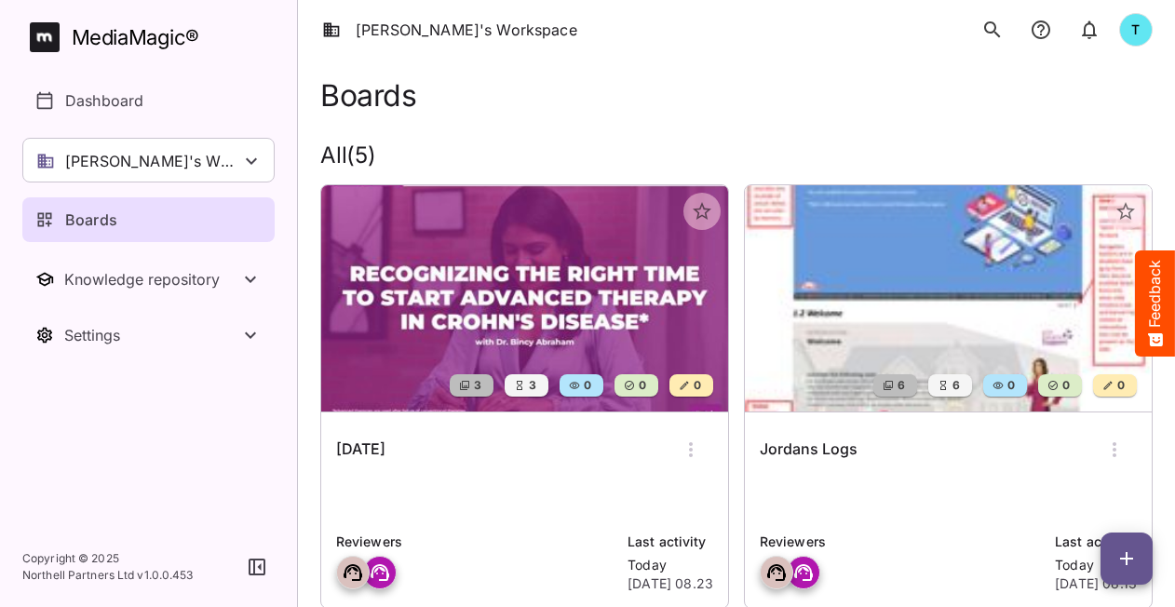
click at [479, 453] on div "[DATE]" at bounding box center [524, 449] width 377 height 45
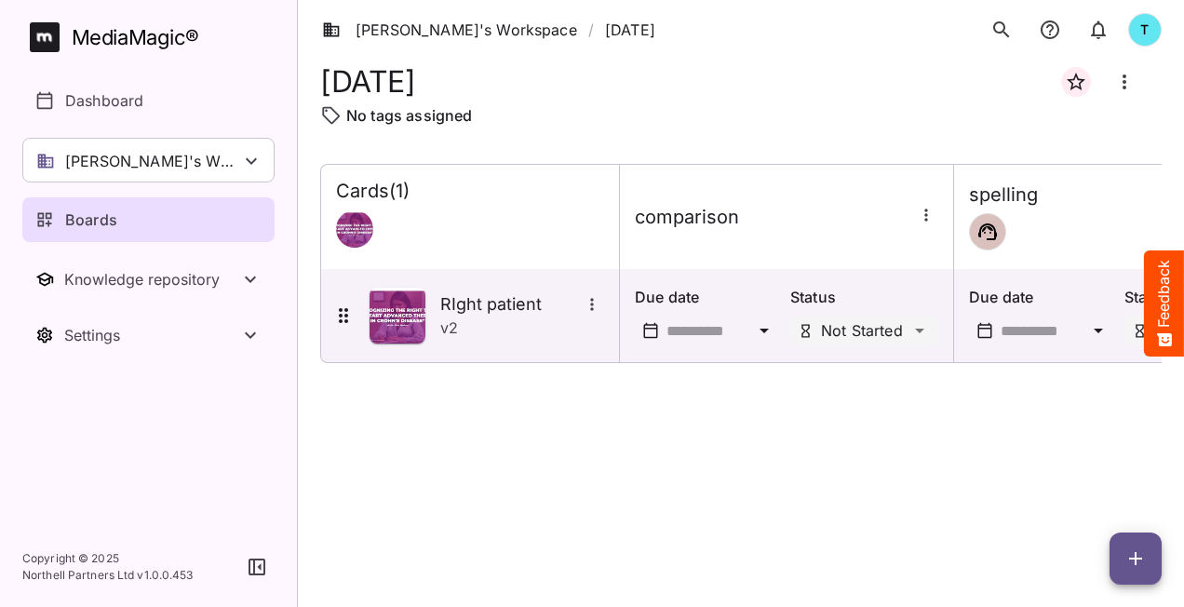
click at [1146, 560] on icon "button" at bounding box center [1136, 559] width 22 height 22
click at [1098, 444] on p "Add new card" at bounding box center [1089, 439] width 101 height 22
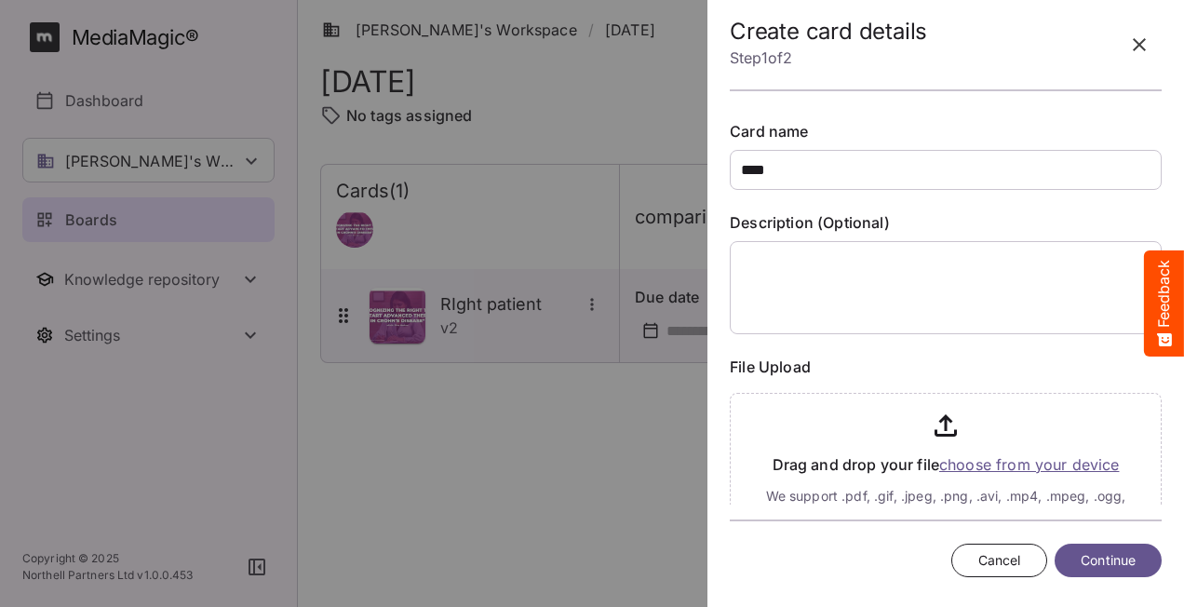
type input "****"
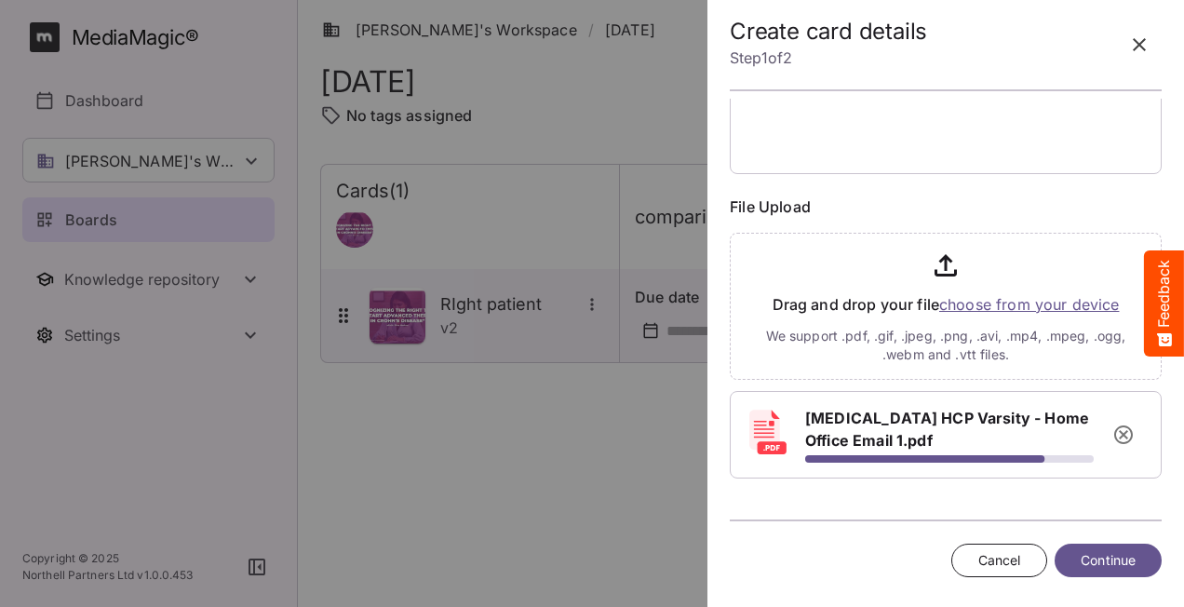
scroll to position [166, 0]
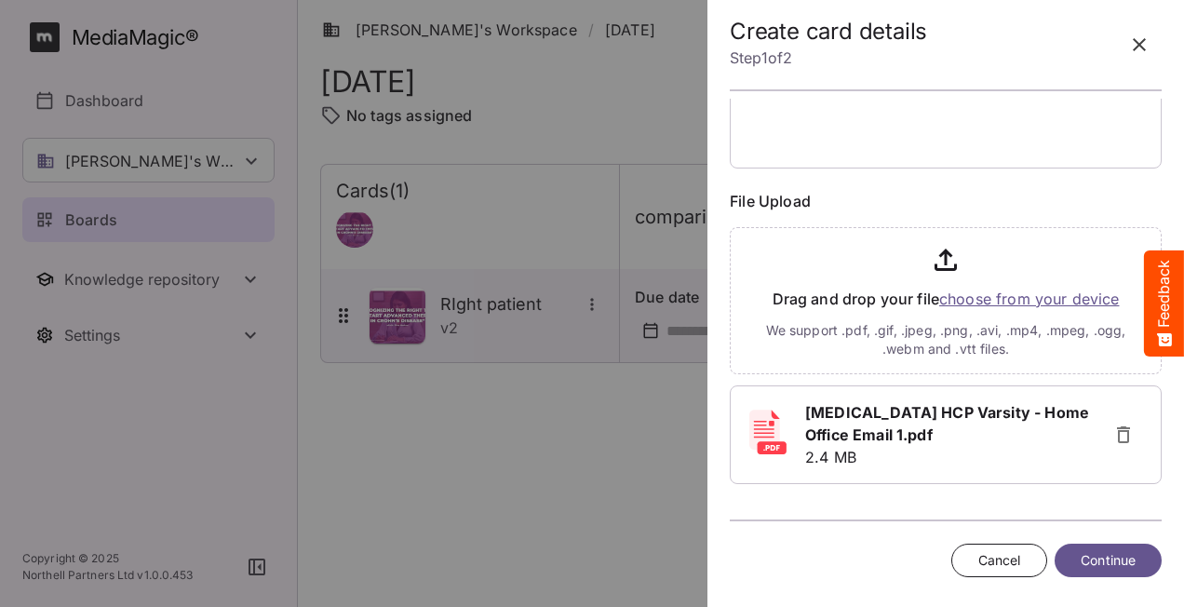
click at [1109, 558] on span "Continue" at bounding box center [1108, 560] width 55 height 23
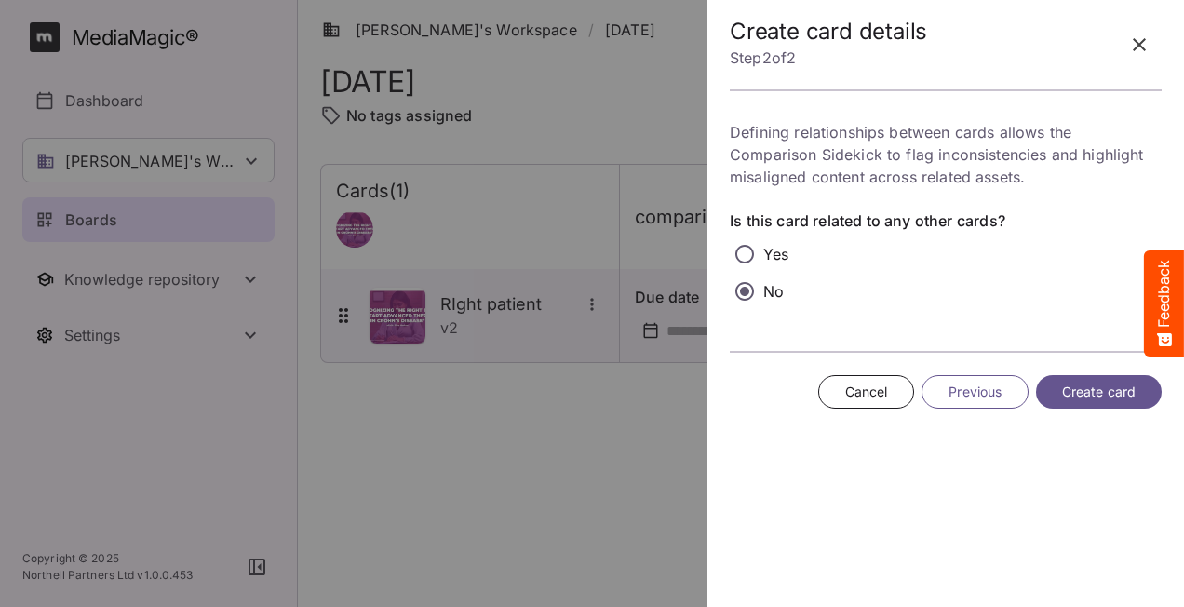
scroll to position [0, 0]
click at [1076, 387] on span "Create card" at bounding box center [1099, 392] width 74 height 23
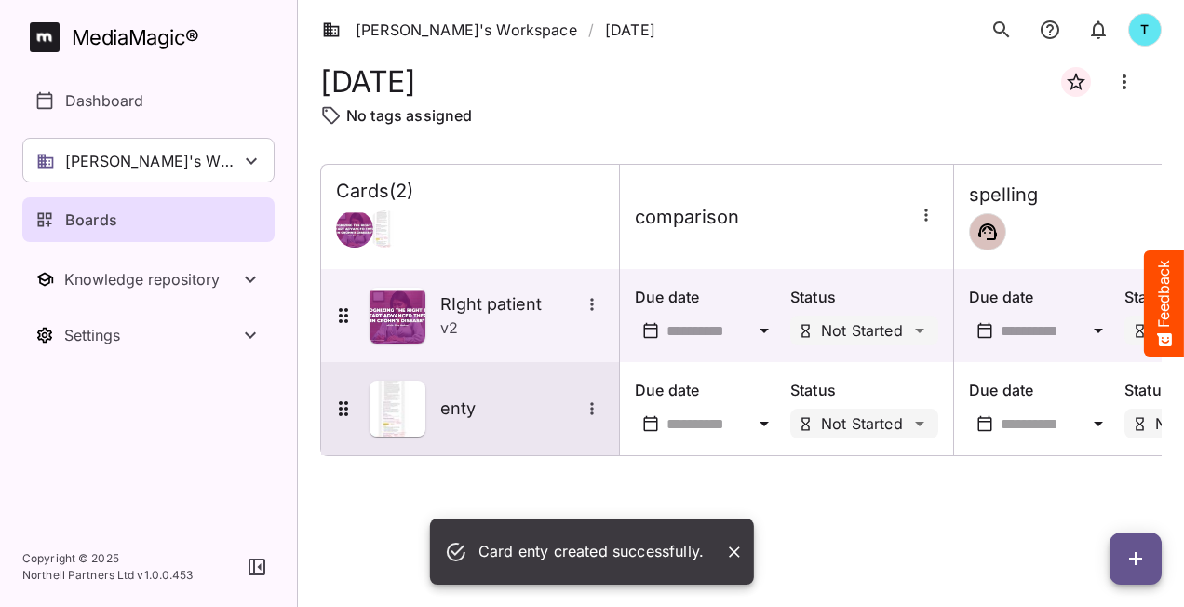
click at [531, 441] on div "enty" at bounding box center [470, 408] width 298 height 93
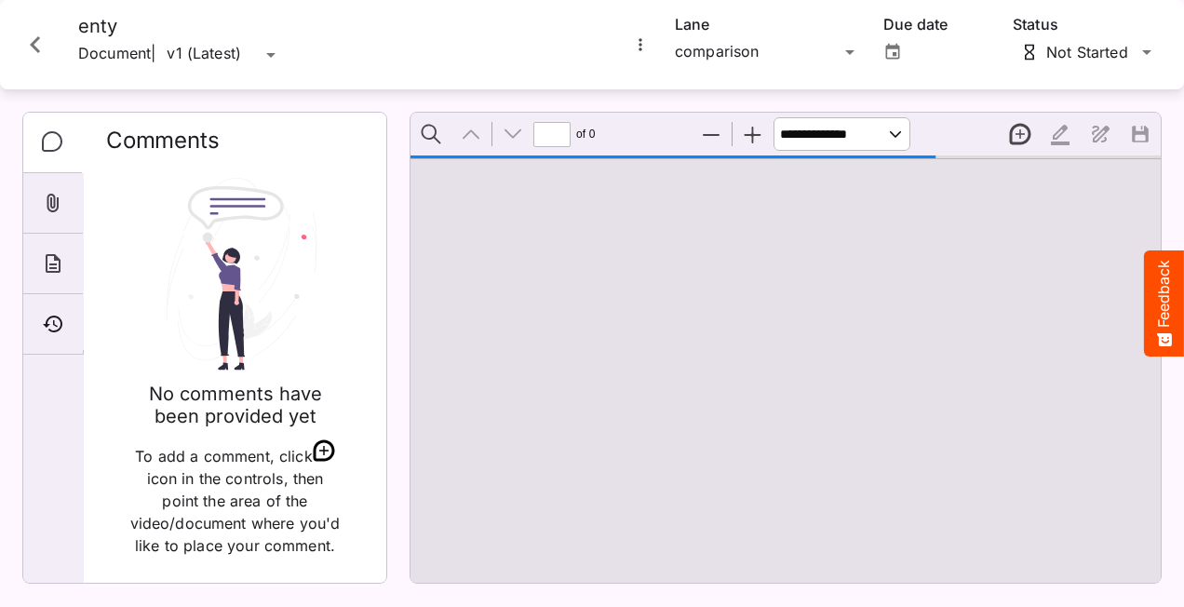
type input "*"
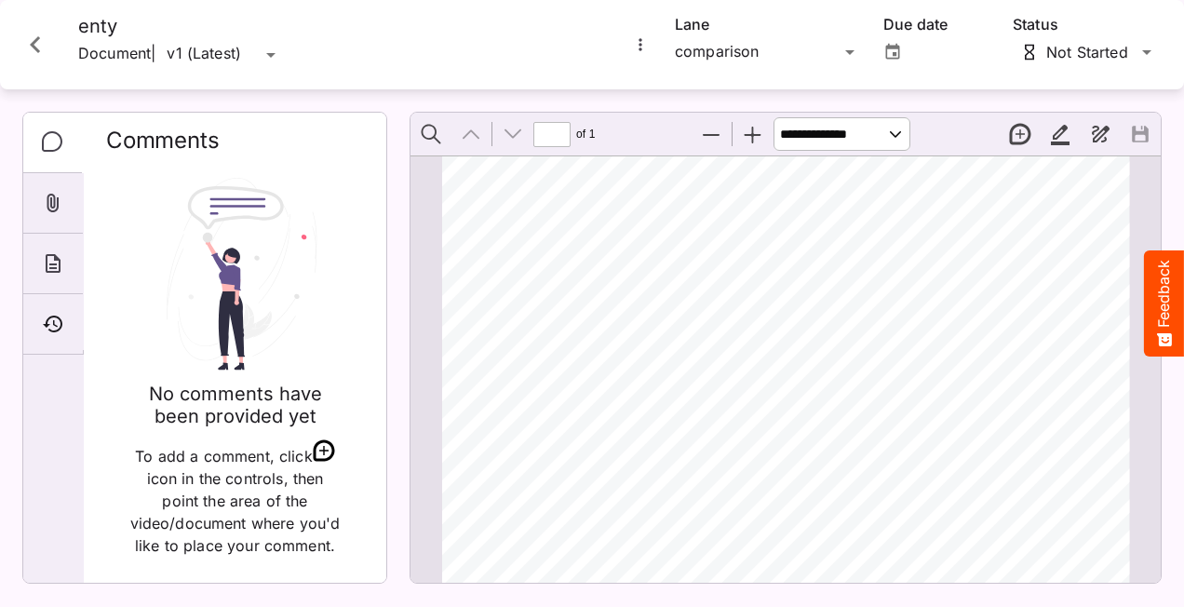
click at [642, 50] on icon "More options for enty" at bounding box center [640, 44] width 19 height 19
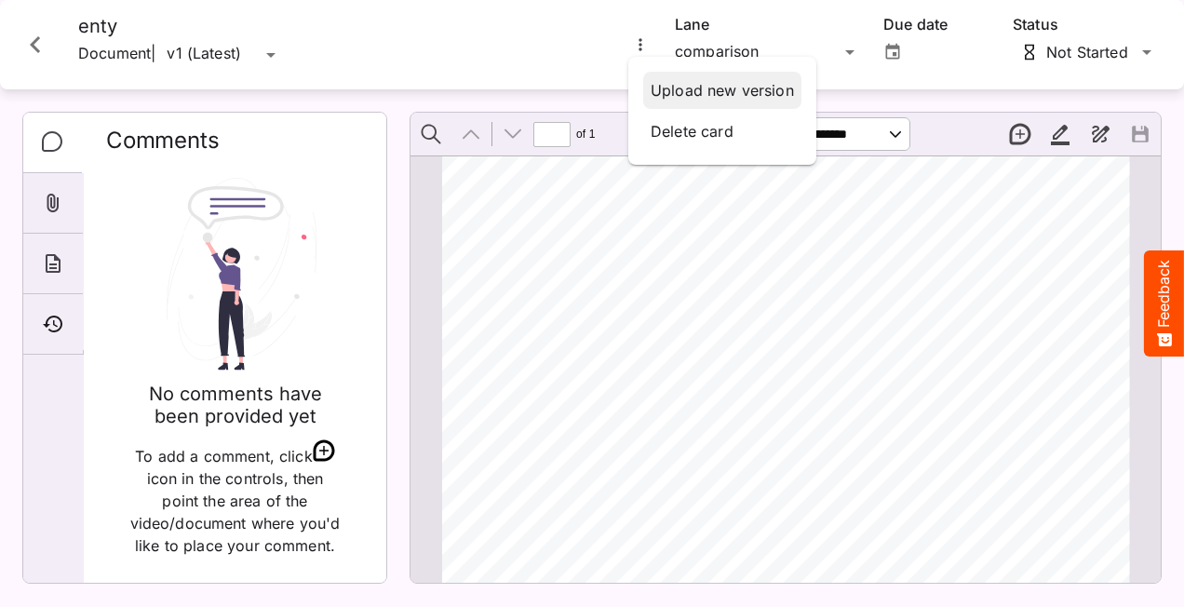
click at [733, 93] on p "Upload new version" at bounding box center [722, 90] width 143 height 22
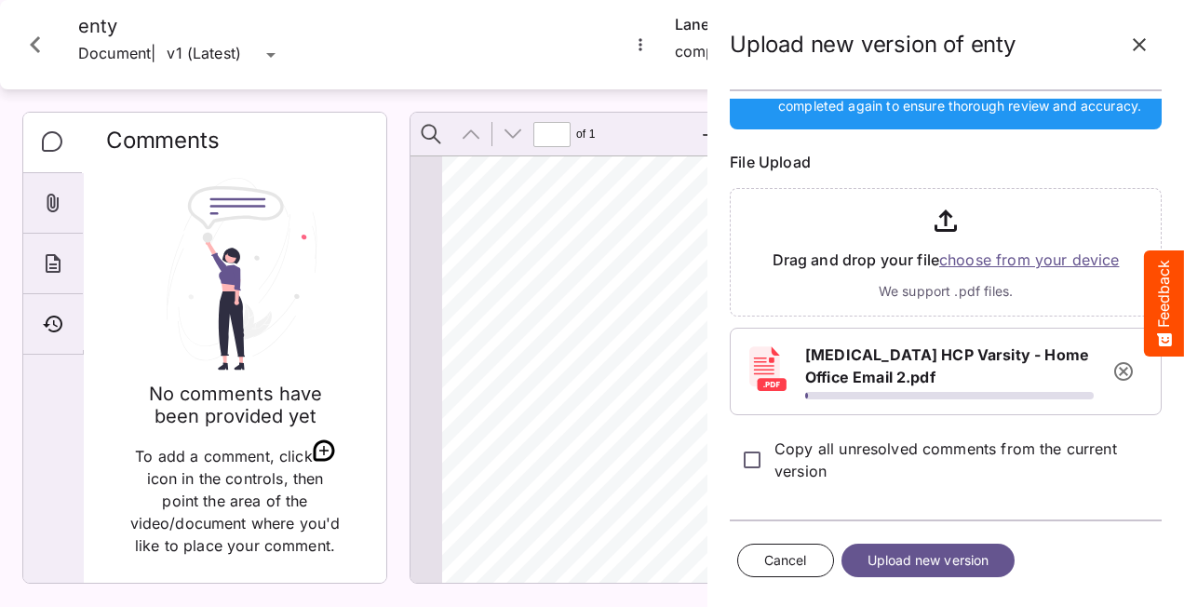
scroll to position [130, 0]
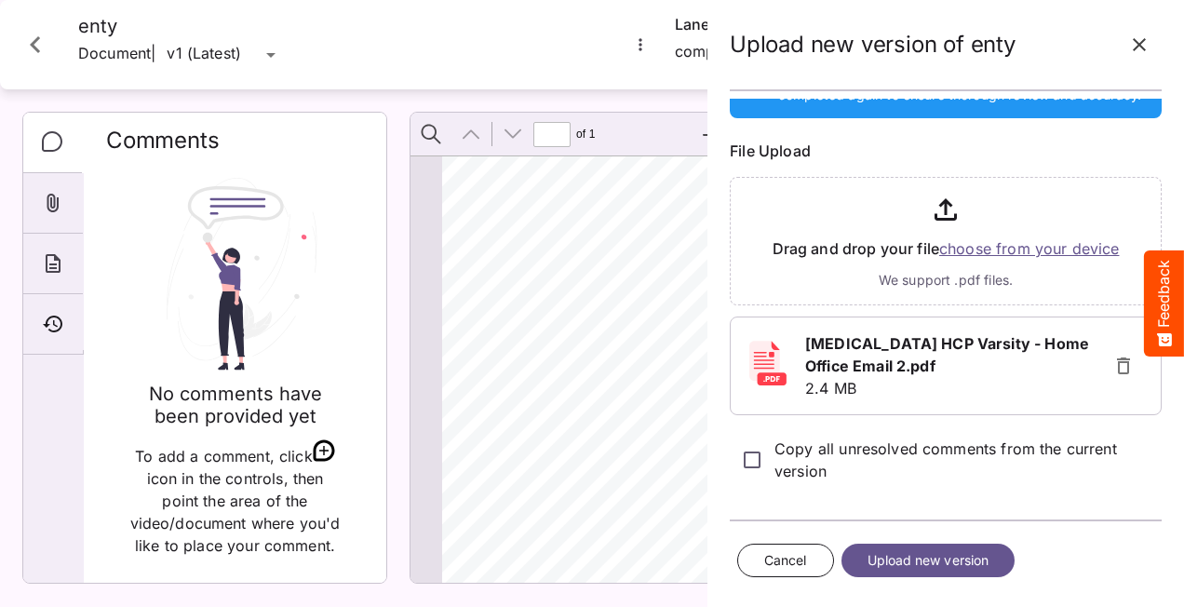
click at [933, 554] on span "Upload new version" at bounding box center [929, 560] width 122 height 23
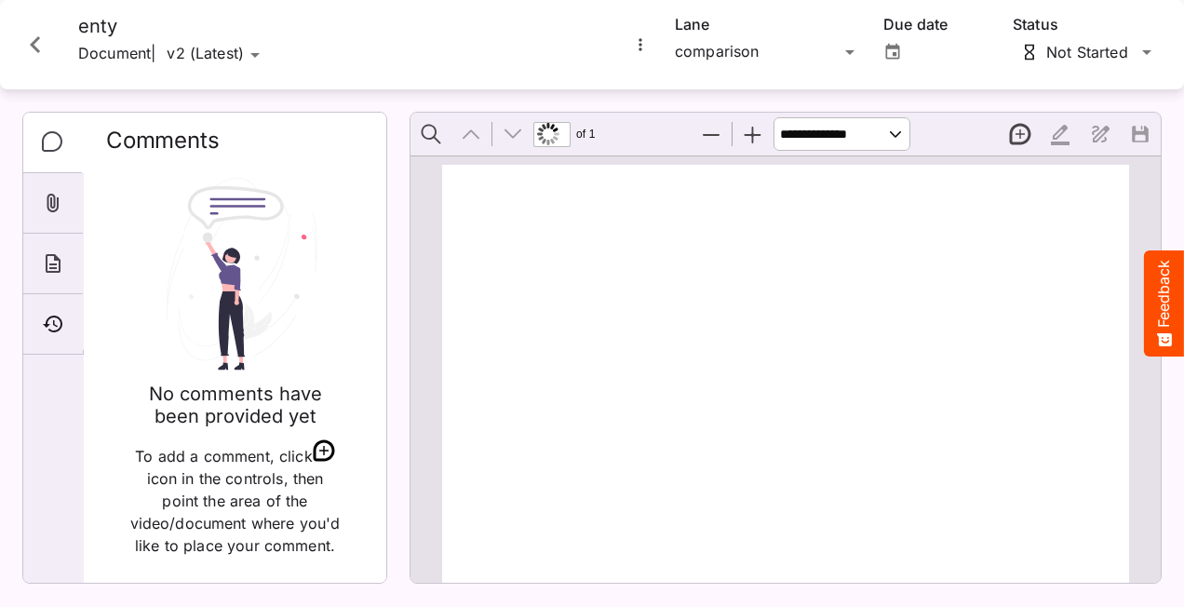
scroll to position [9, 0]
click at [639, 47] on icon "More options for enty" at bounding box center [640, 44] width 19 height 19
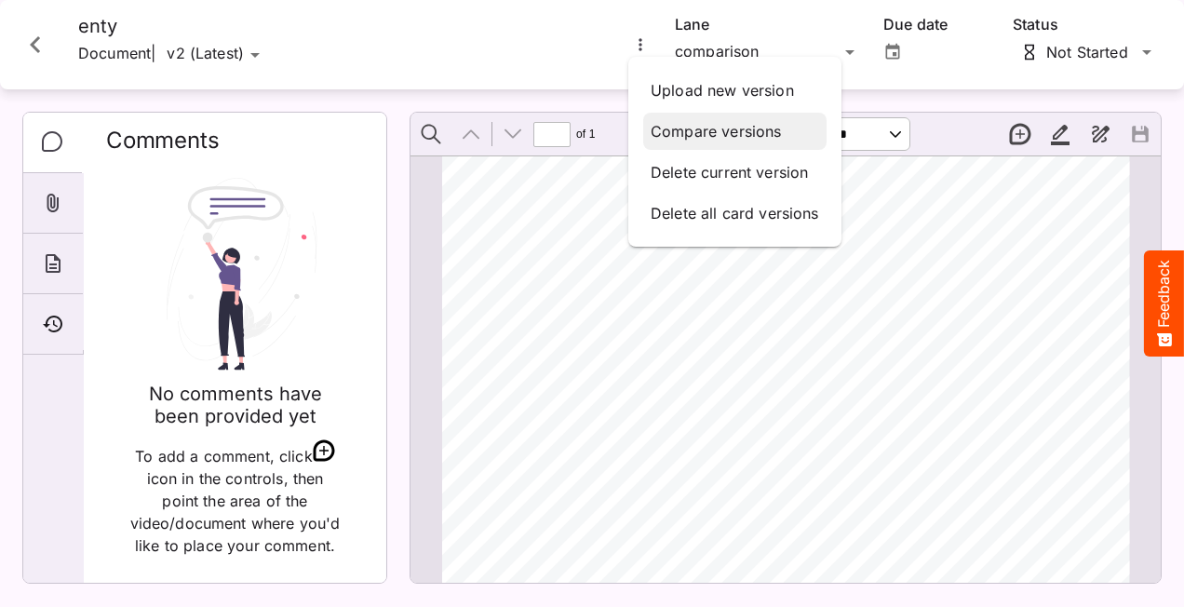
click at [713, 128] on p "Compare versions" at bounding box center [735, 131] width 169 height 22
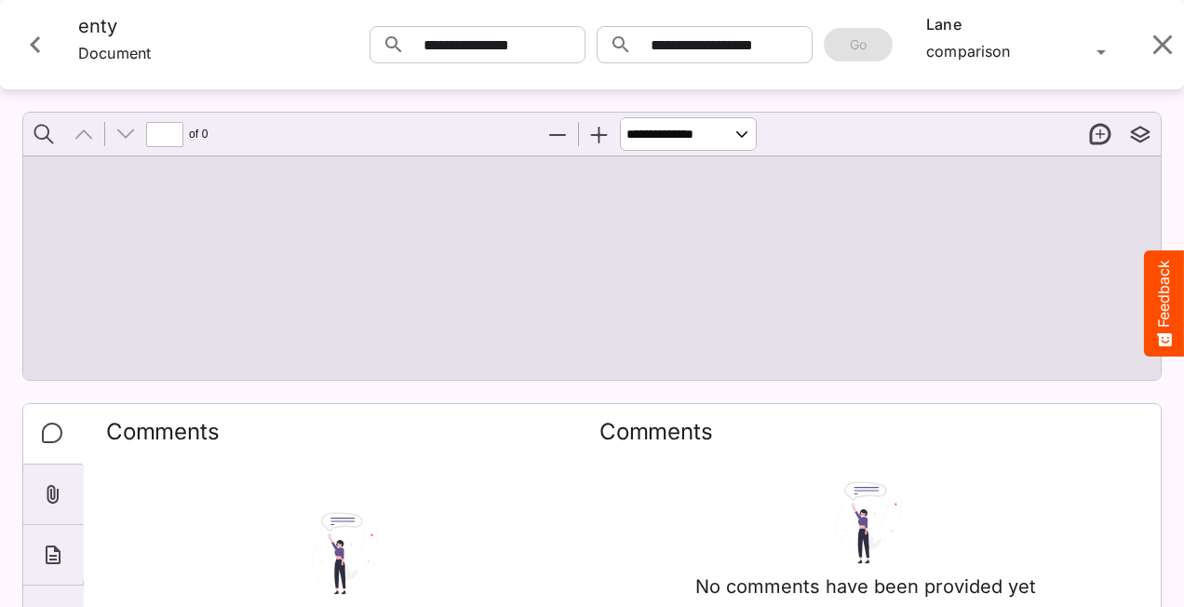
type input "*"
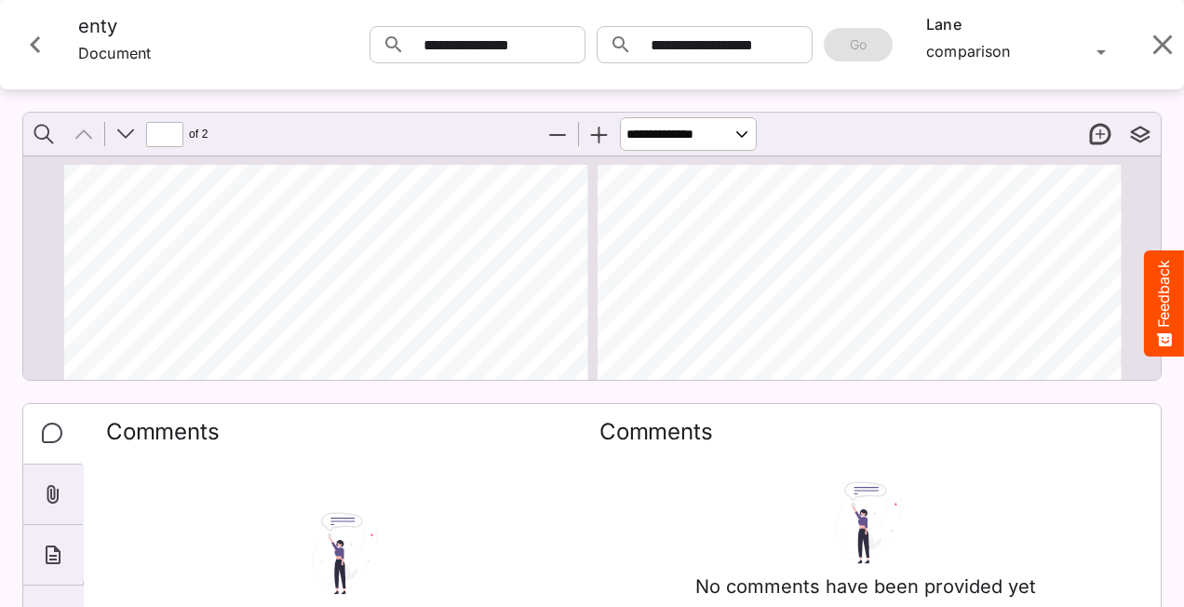
click at [892, 102] on div "**********" at bounding box center [581, 234] width 1162 height 291
click at [1041, 6] on div "**********" at bounding box center [592, 44] width 1184 height 89
